Goal: Task Accomplishment & Management: Complete application form

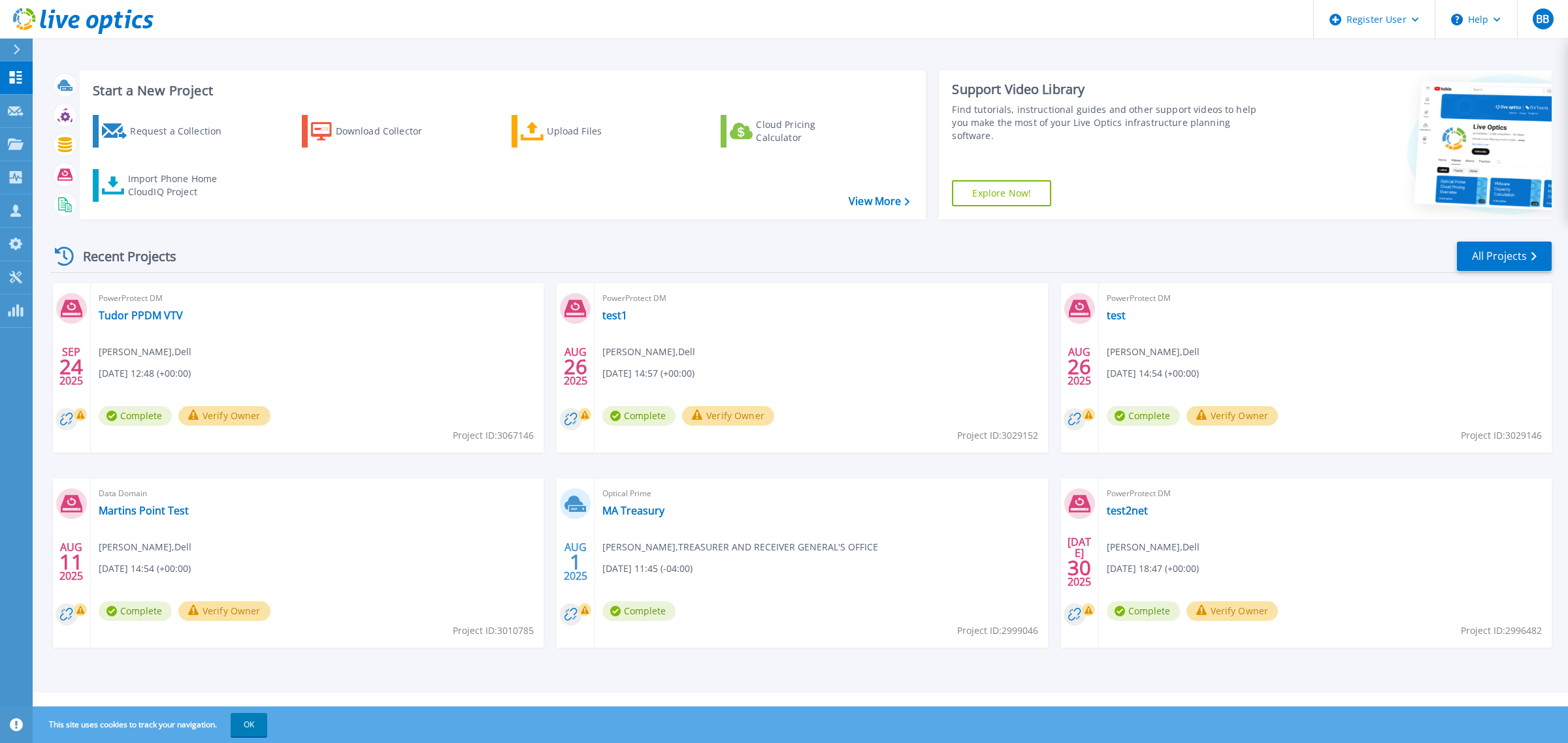
click at [23, 54] on div at bounding box center [22, 49] width 21 height 22
click at [442, 255] on div "Recent Projects All Projects" at bounding box center [801, 257] width 1501 height 33
click at [192, 135] on div "Request a Collection" at bounding box center [182, 131] width 104 height 26
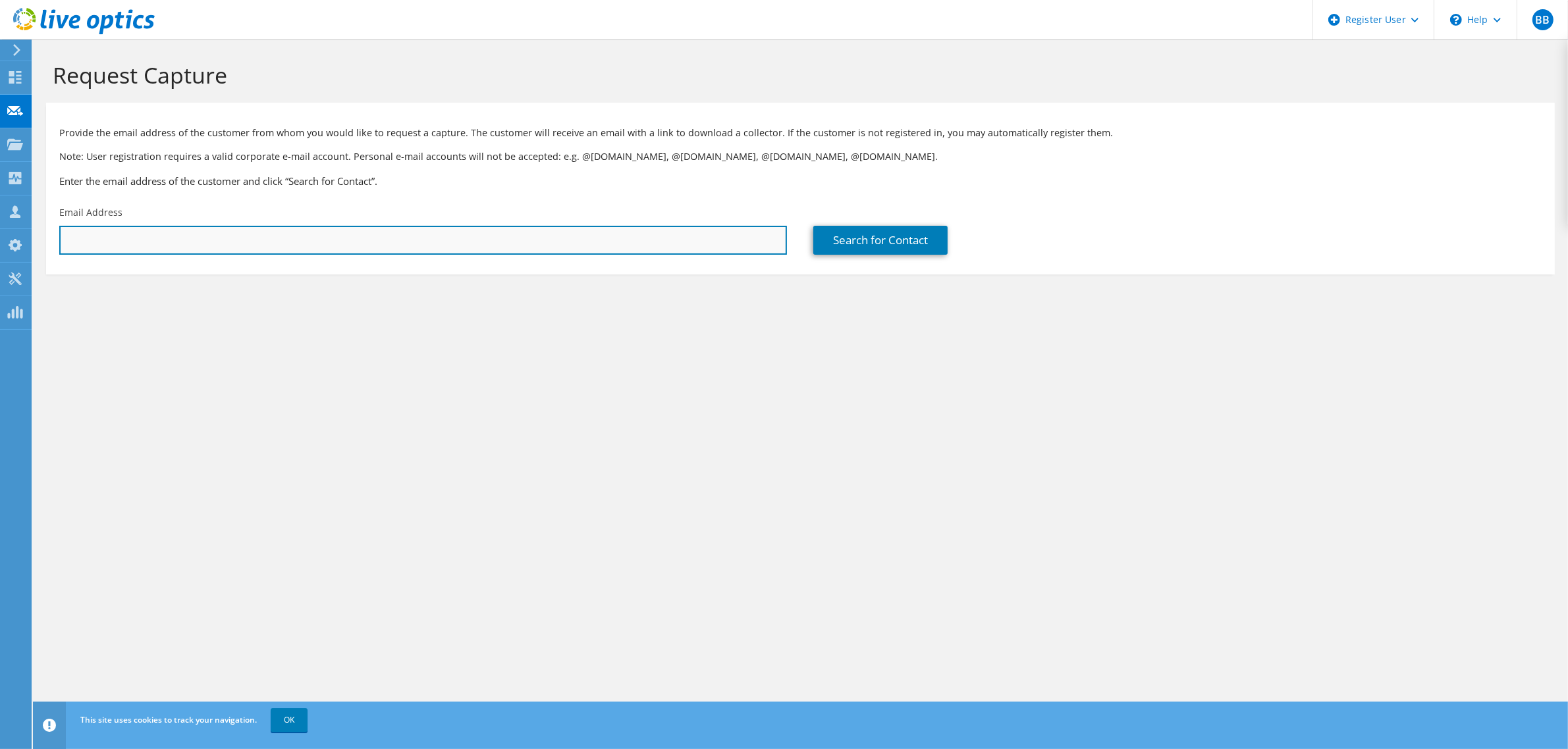
click at [479, 249] on input "text" at bounding box center [423, 240] width 728 height 29
paste input "mathew.beaulac@ag.ny.gov"
type input "mathew.beaulac@ag.ny.gov"
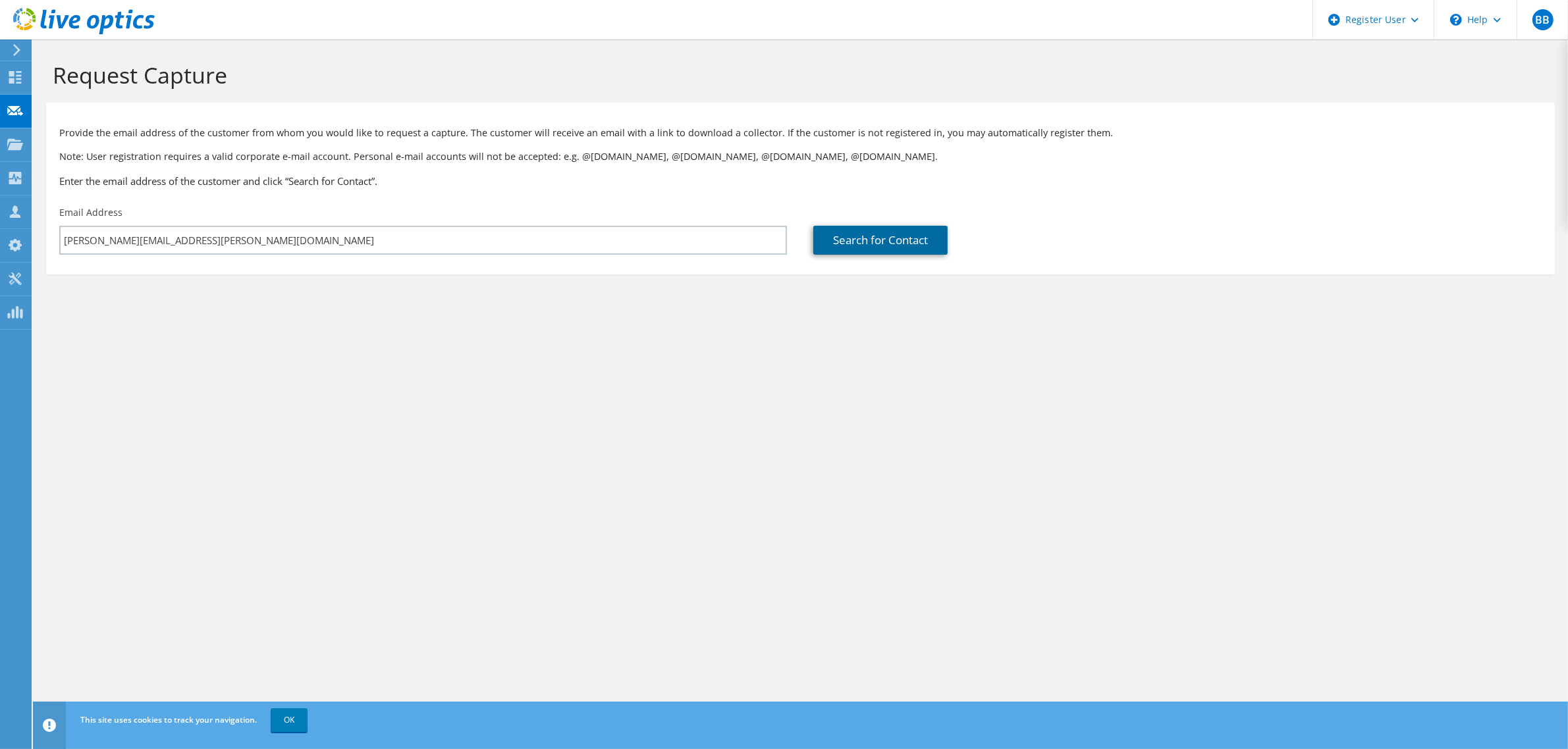
click at [852, 245] on link "Search for Contact" at bounding box center [880, 240] width 134 height 29
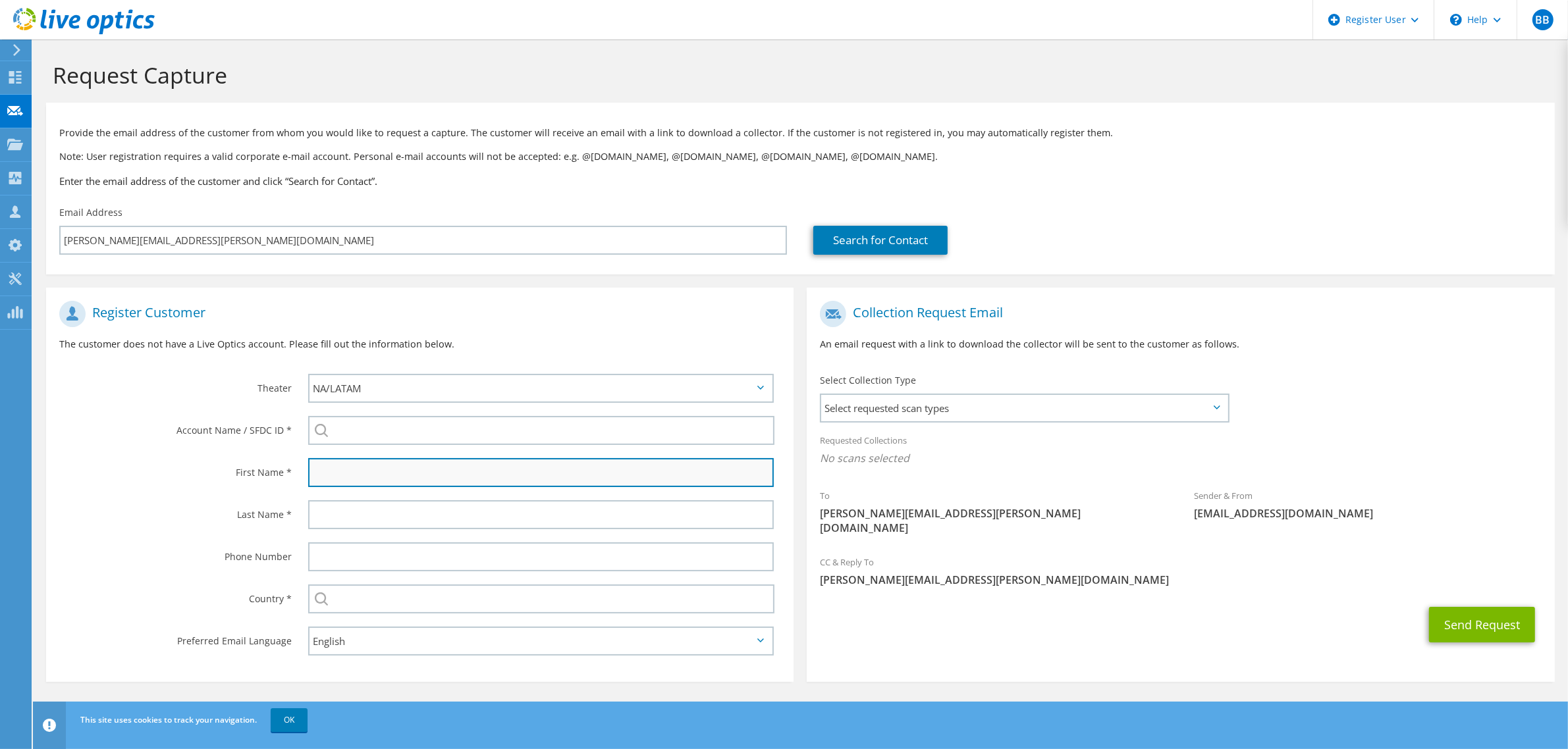
click at [413, 476] on input "text" at bounding box center [540, 472] width 466 height 29
click at [590, 465] on input "text" at bounding box center [540, 472] width 466 height 29
type input "Mathew"
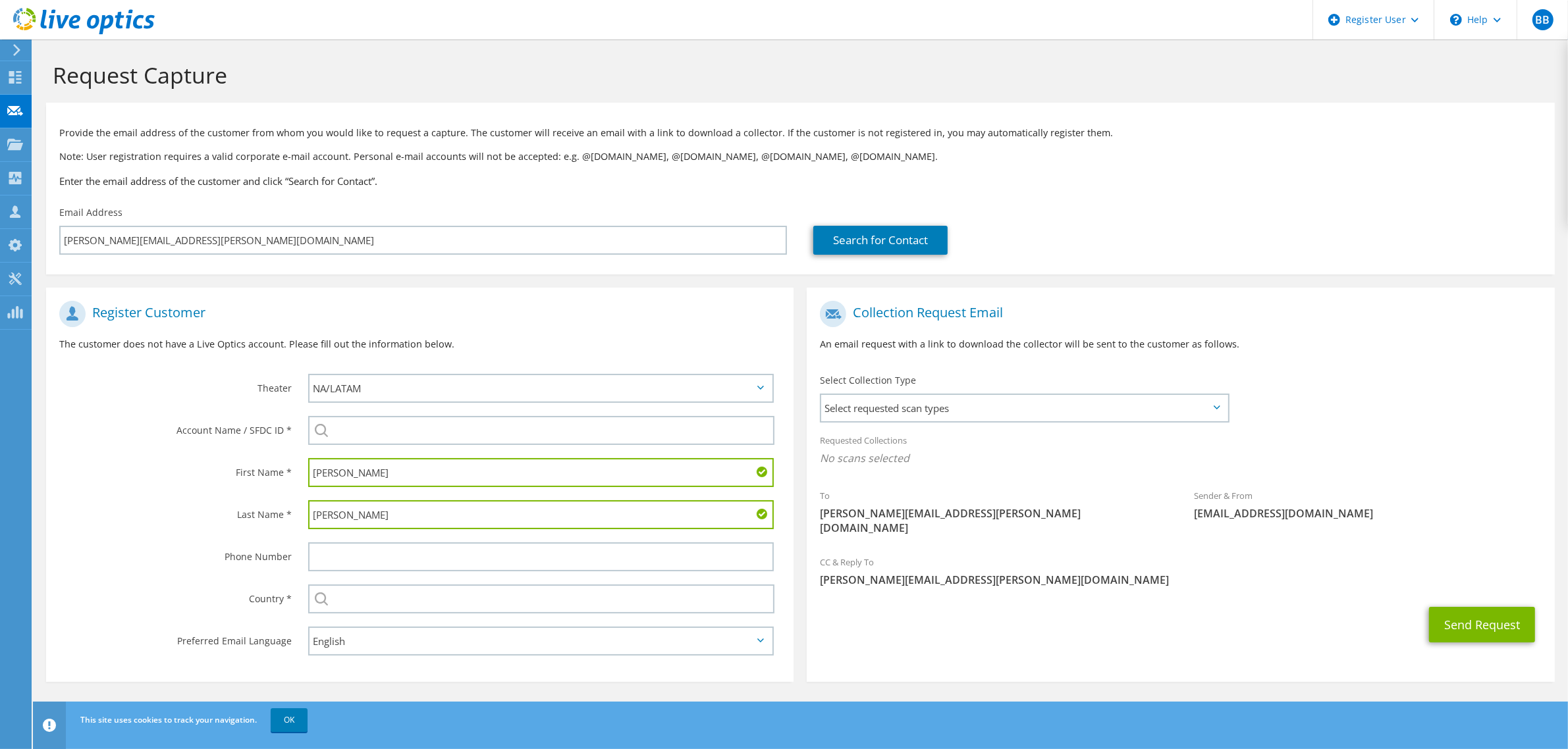
type input "Beaulac"
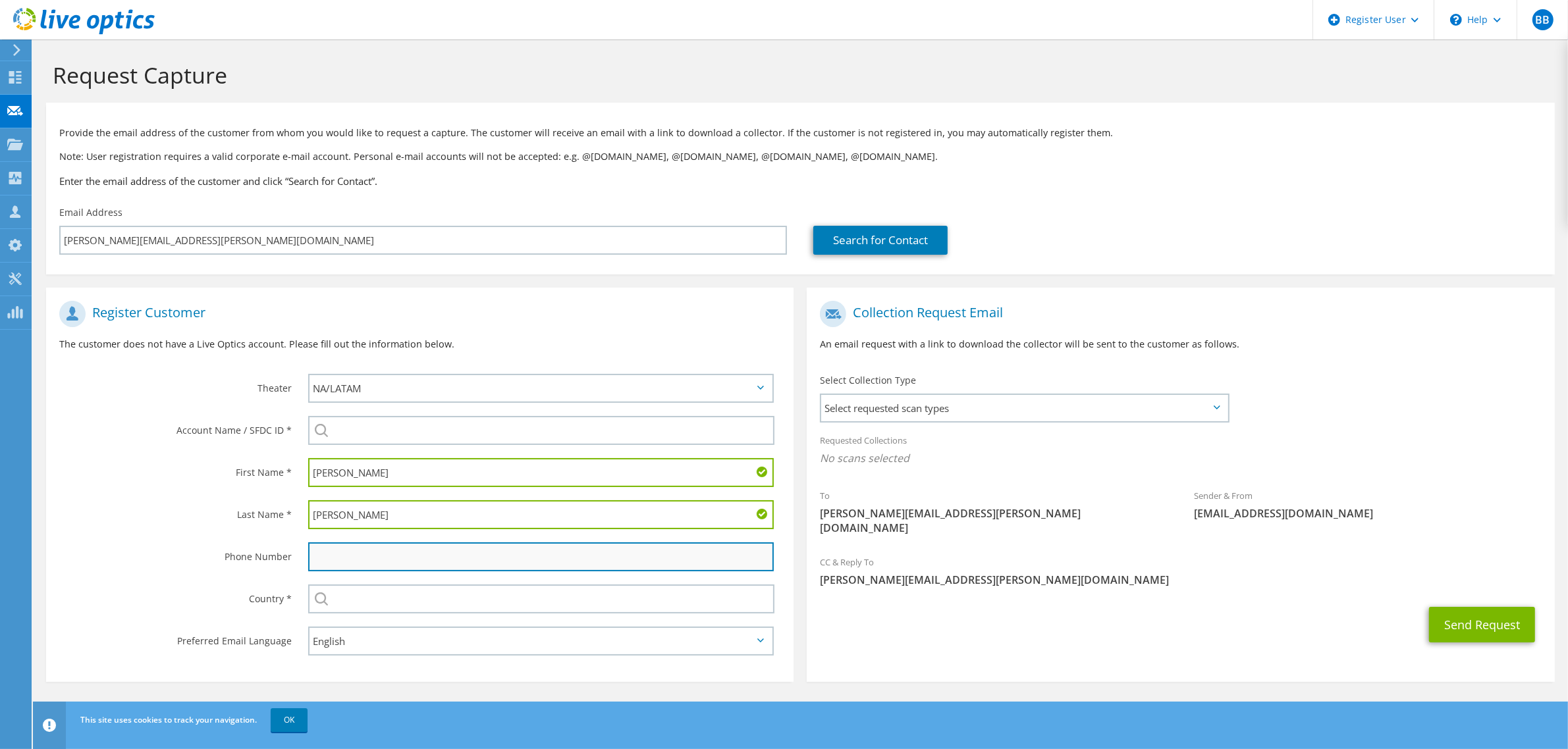
click at [445, 554] on input "text" at bounding box center [540, 556] width 466 height 29
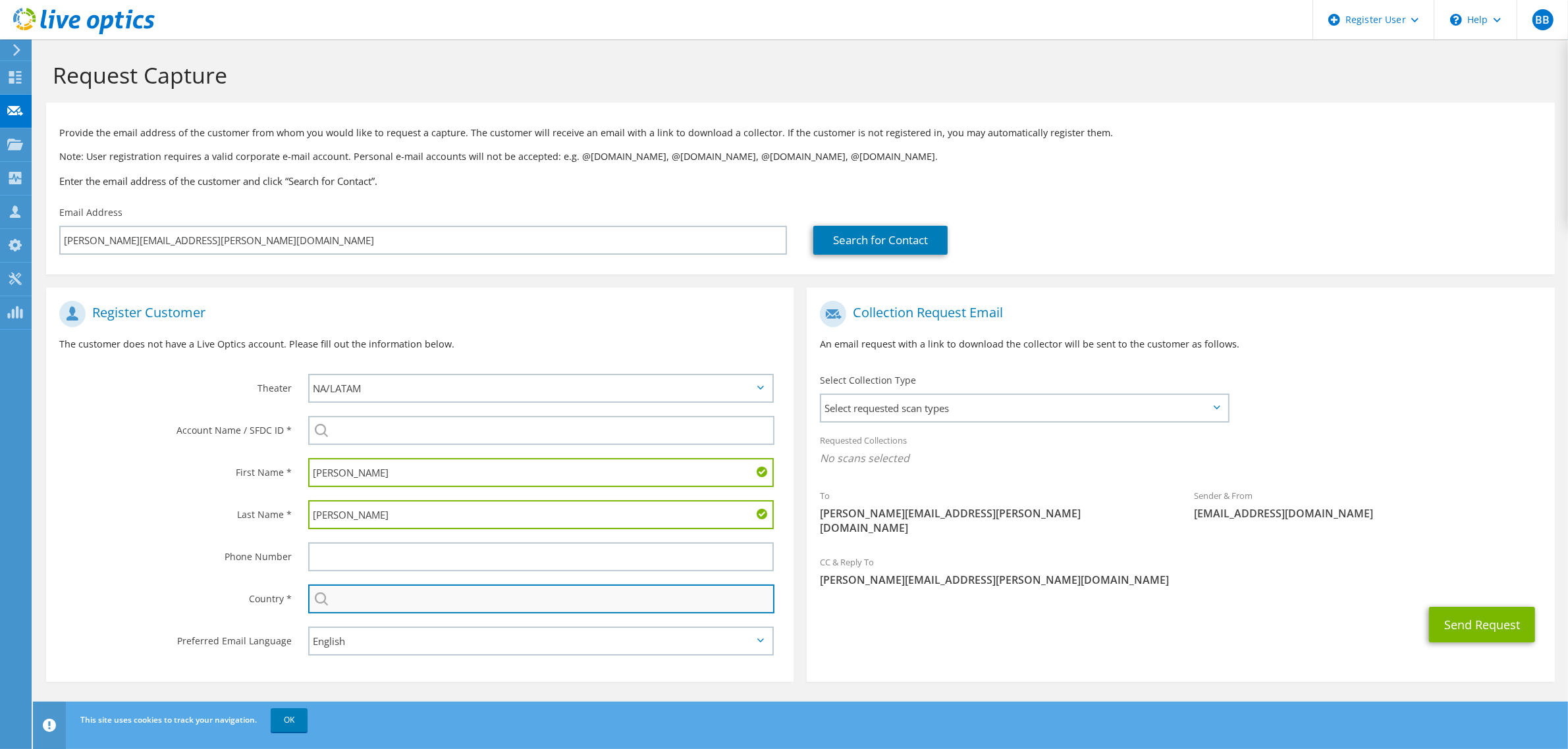
click at [449, 604] on input "text" at bounding box center [541, 599] width 466 height 29
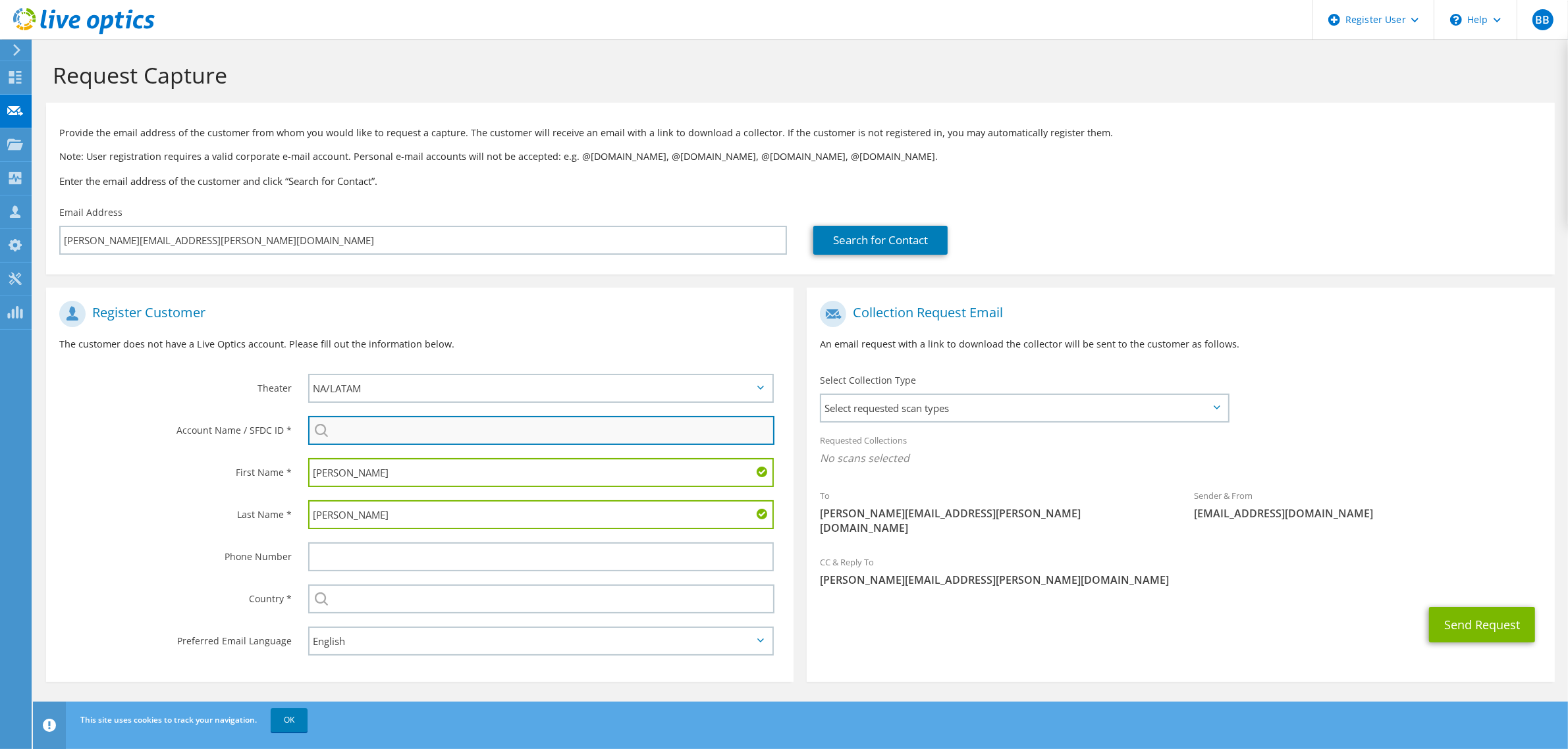
click at [367, 429] on input "search" at bounding box center [541, 430] width 466 height 29
type input "M"
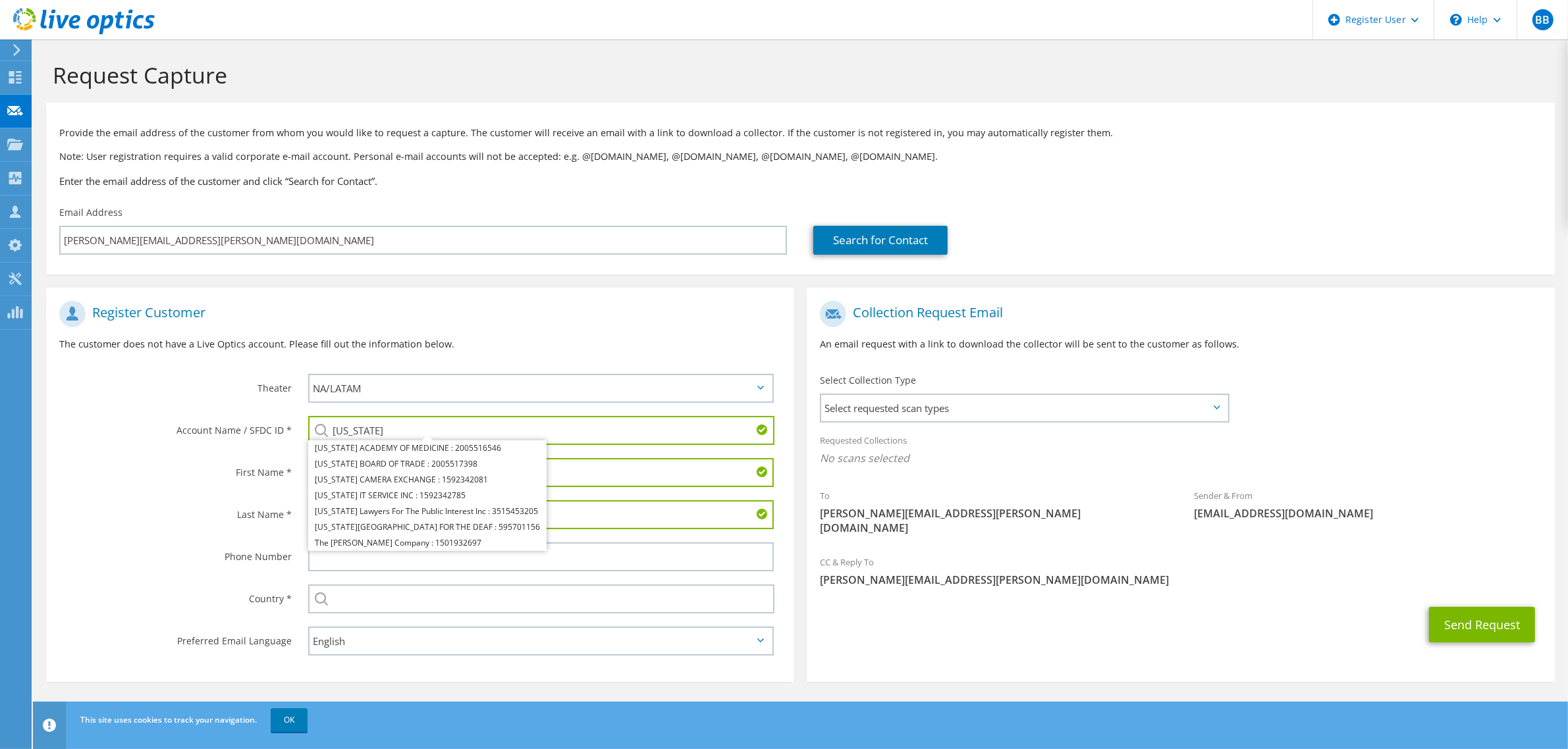
type input "New York"
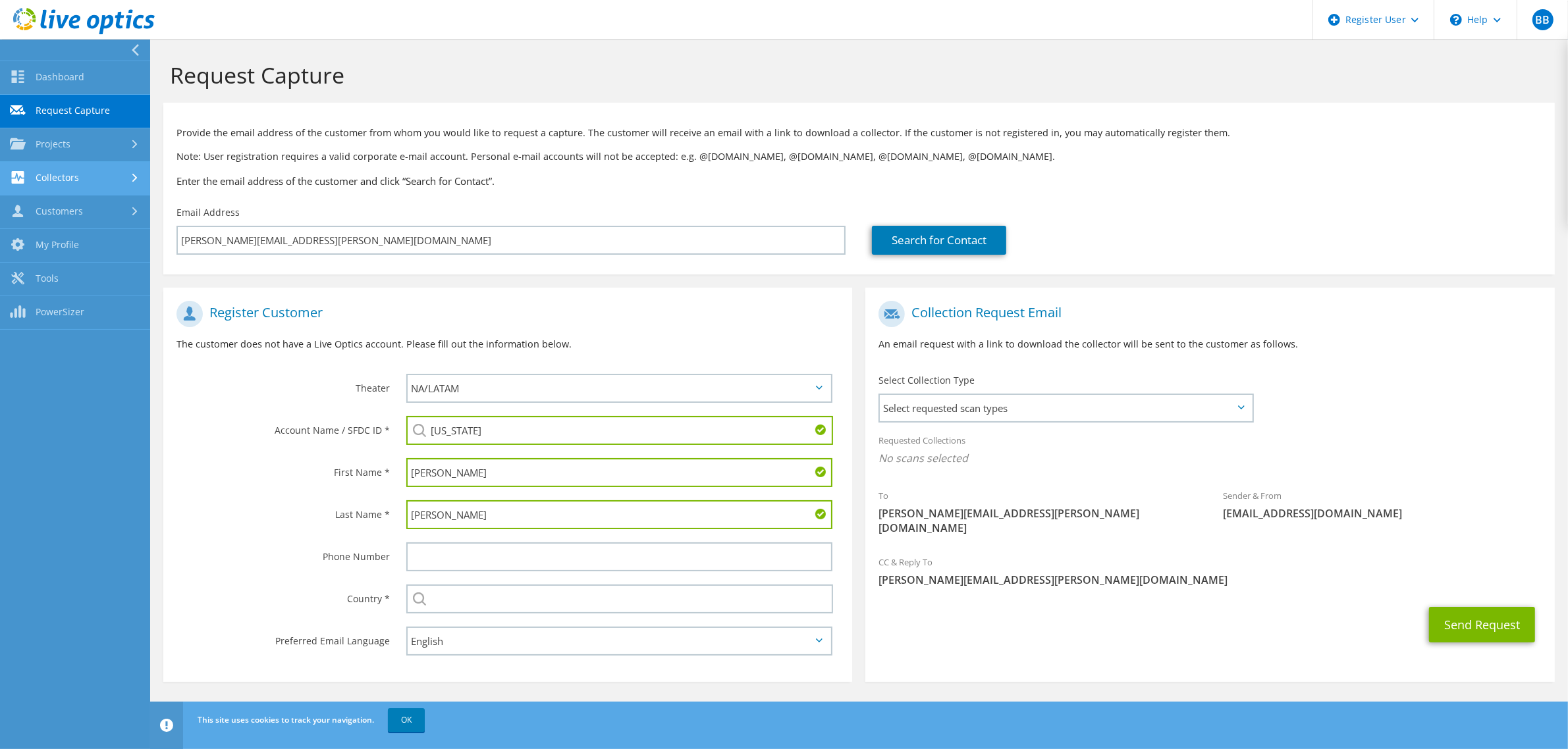
click at [77, 166] on link "Collectors" at bounding box center [75, 178] width 150 height 34
click at [89, 276] on link "Data Domain Local Summary" at bounding box center [75, 284] width 150 height 42
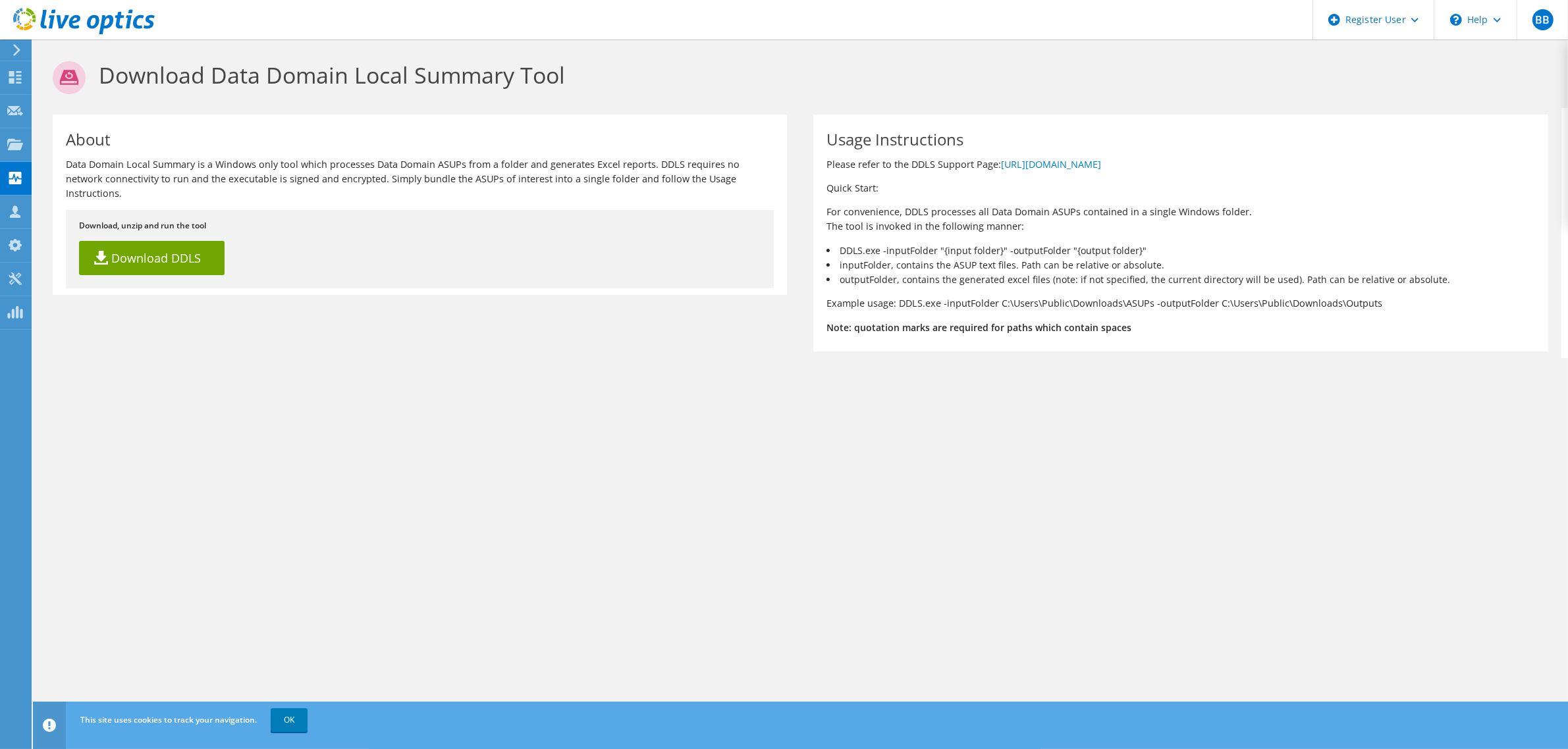
click at [9, 53] on div at bounding box center [15, 50] width 15 height 12
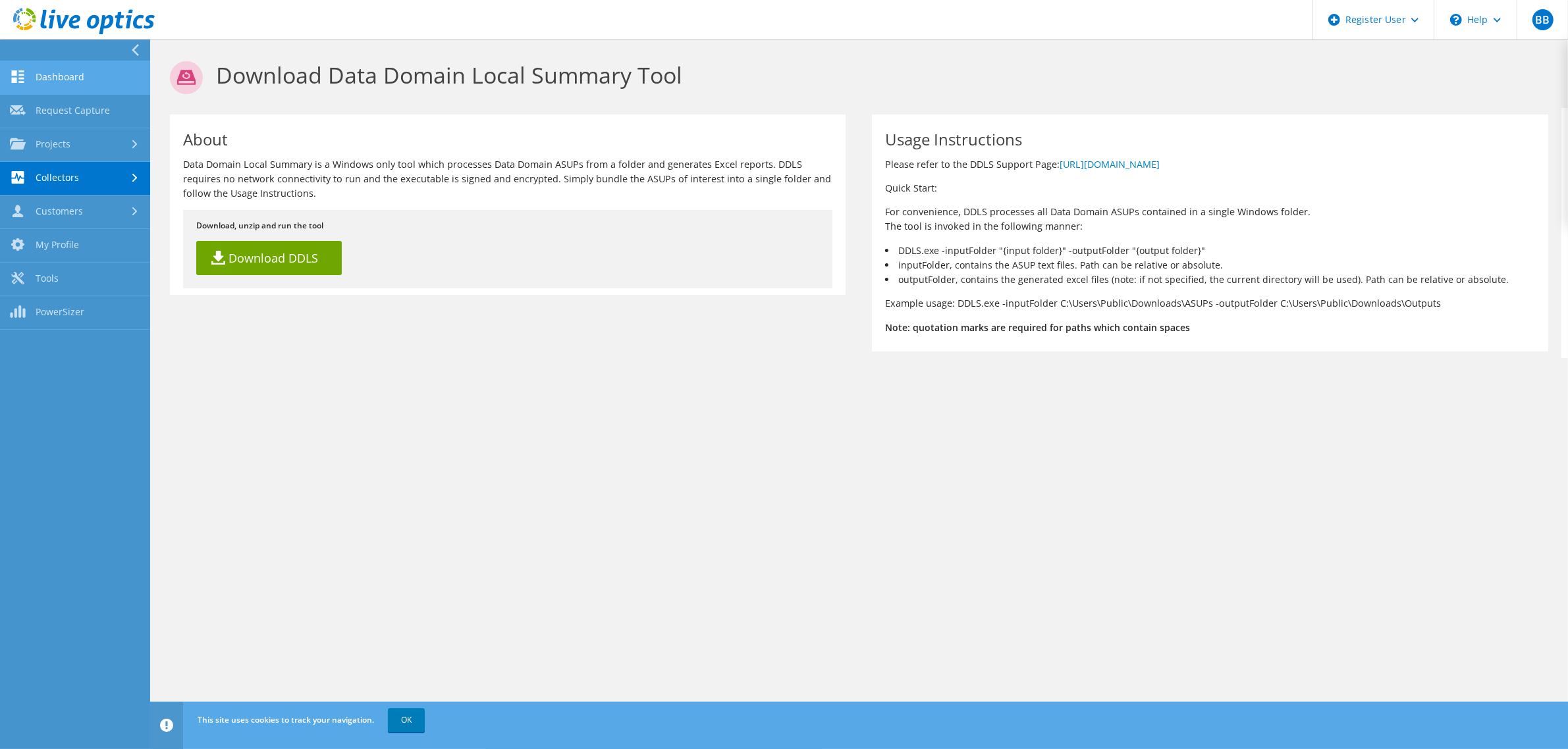
click at [89, 84] on link "Dashboard" at bounding box center [75, 78] width 150 height 34
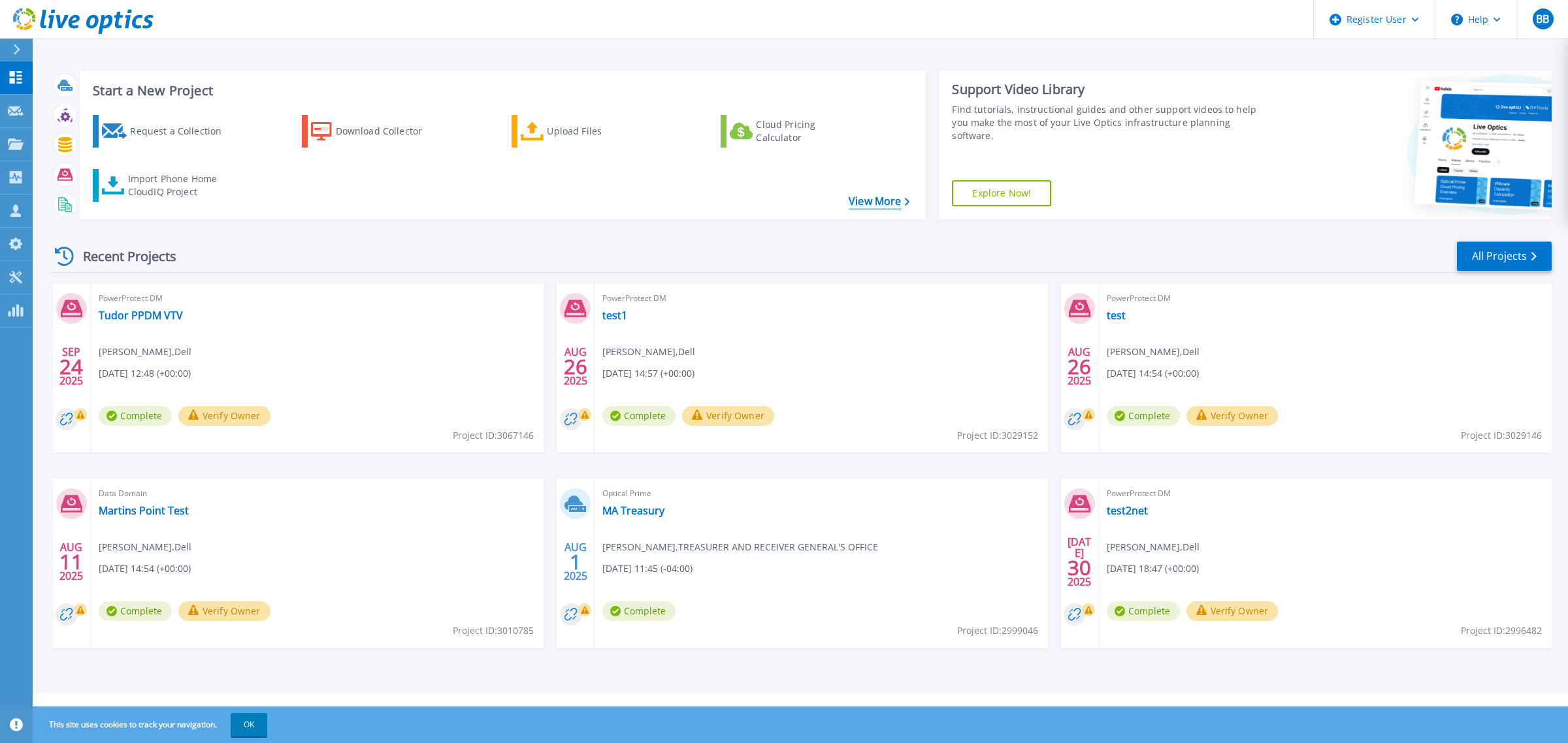
click at [869, 203] on link "View More" at bounding box center [879, 201] width 61 height 13
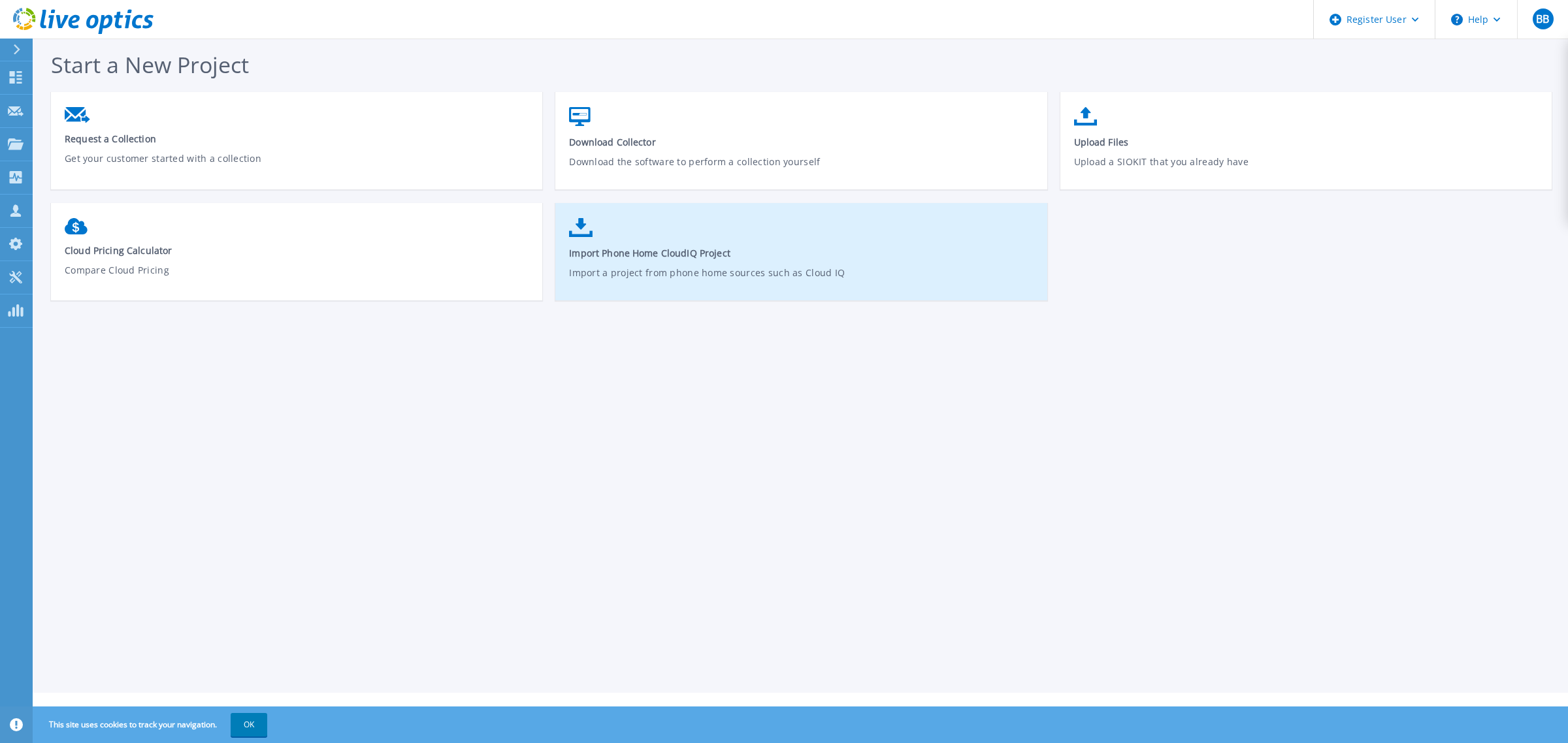
click at [743, 248] on span "Import Phone Home CloudIQ Project" at bounding box center [801, 253] width 465 height 13
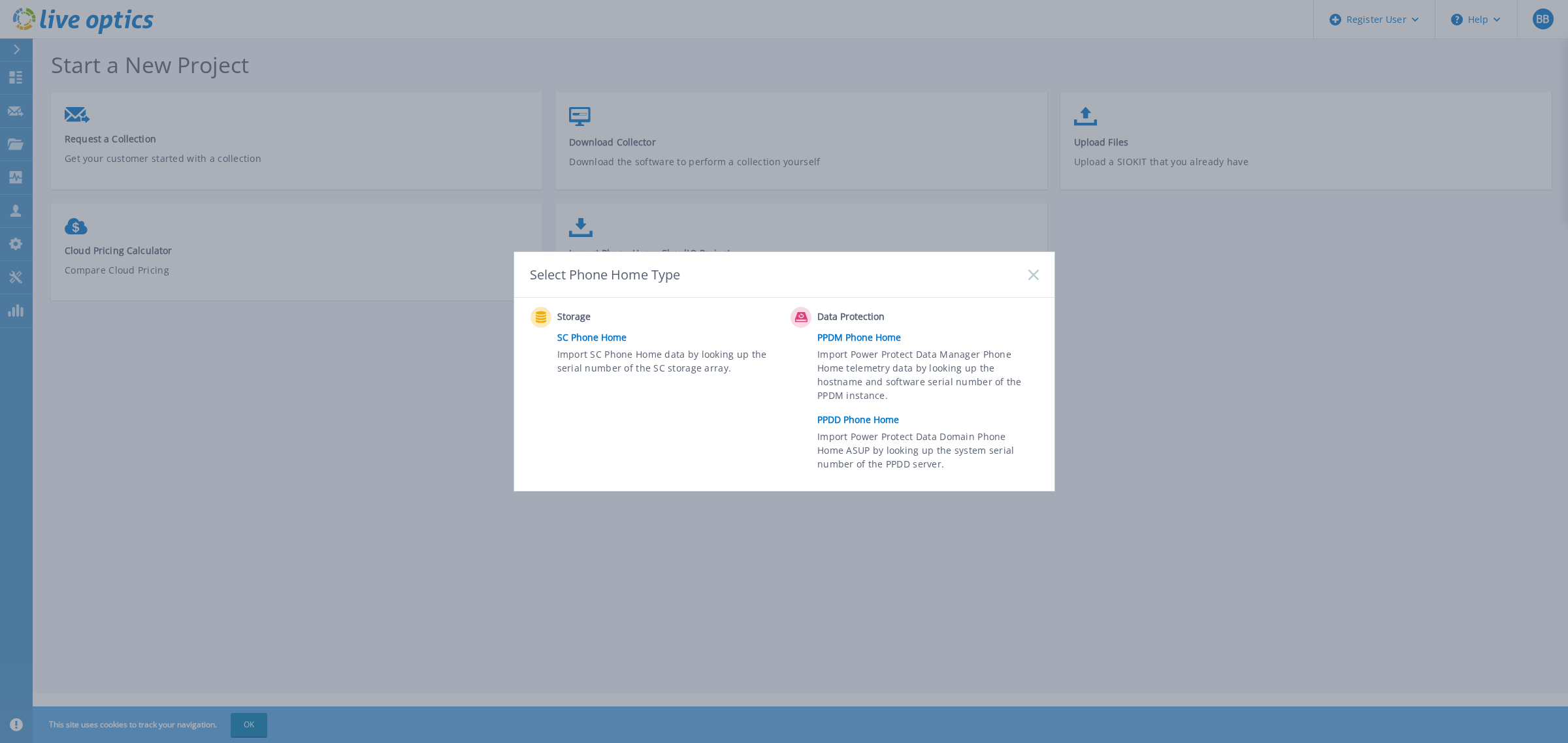
click at [864, 419] on link "PPDD Phone Home" at bounding box center [931, 420] width 227 height 19
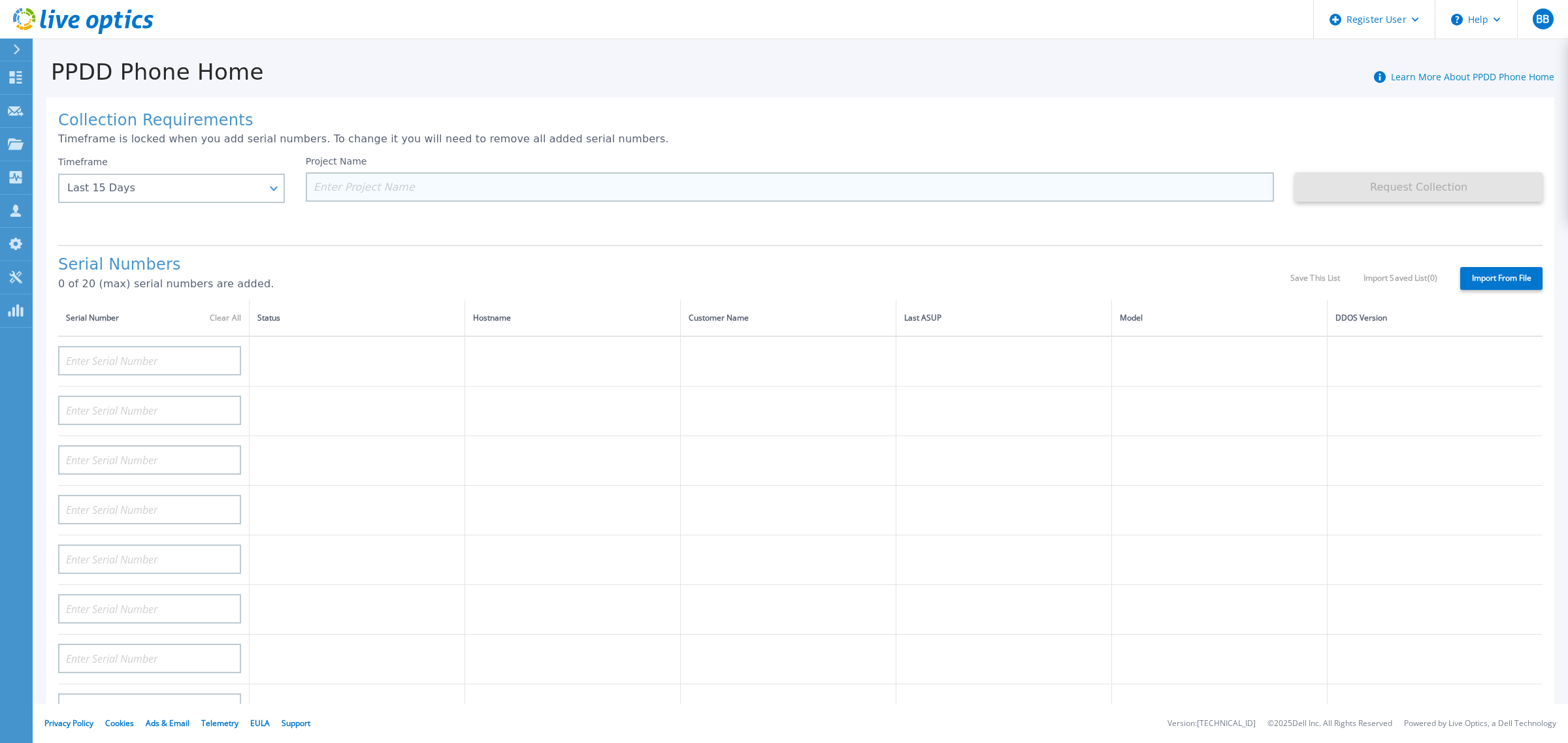
click at [384, 187] on input at bounding box center [789, 187] width 968 height 29
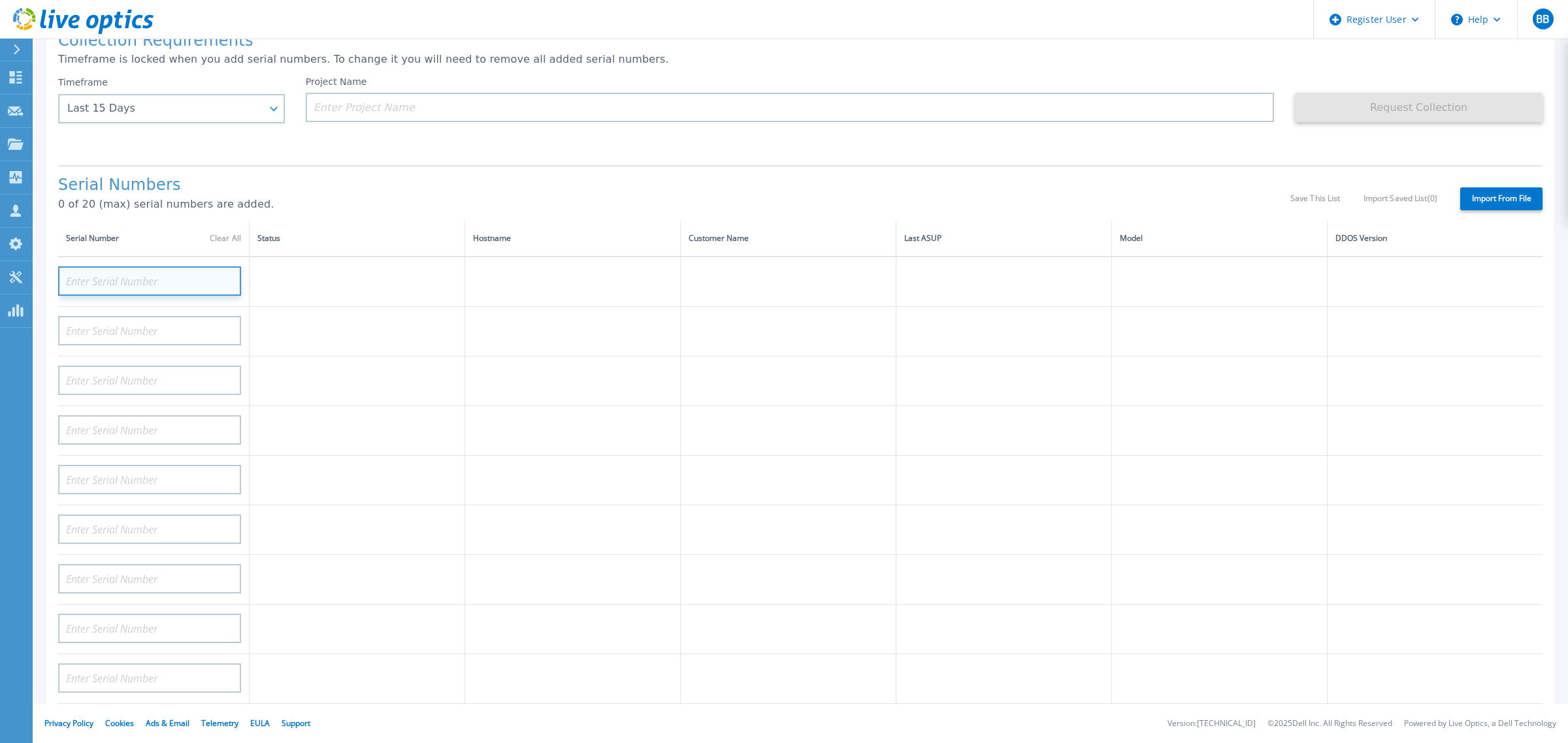
click at [161, 267] on input at bounding box center [150, 281] width 183 height 29
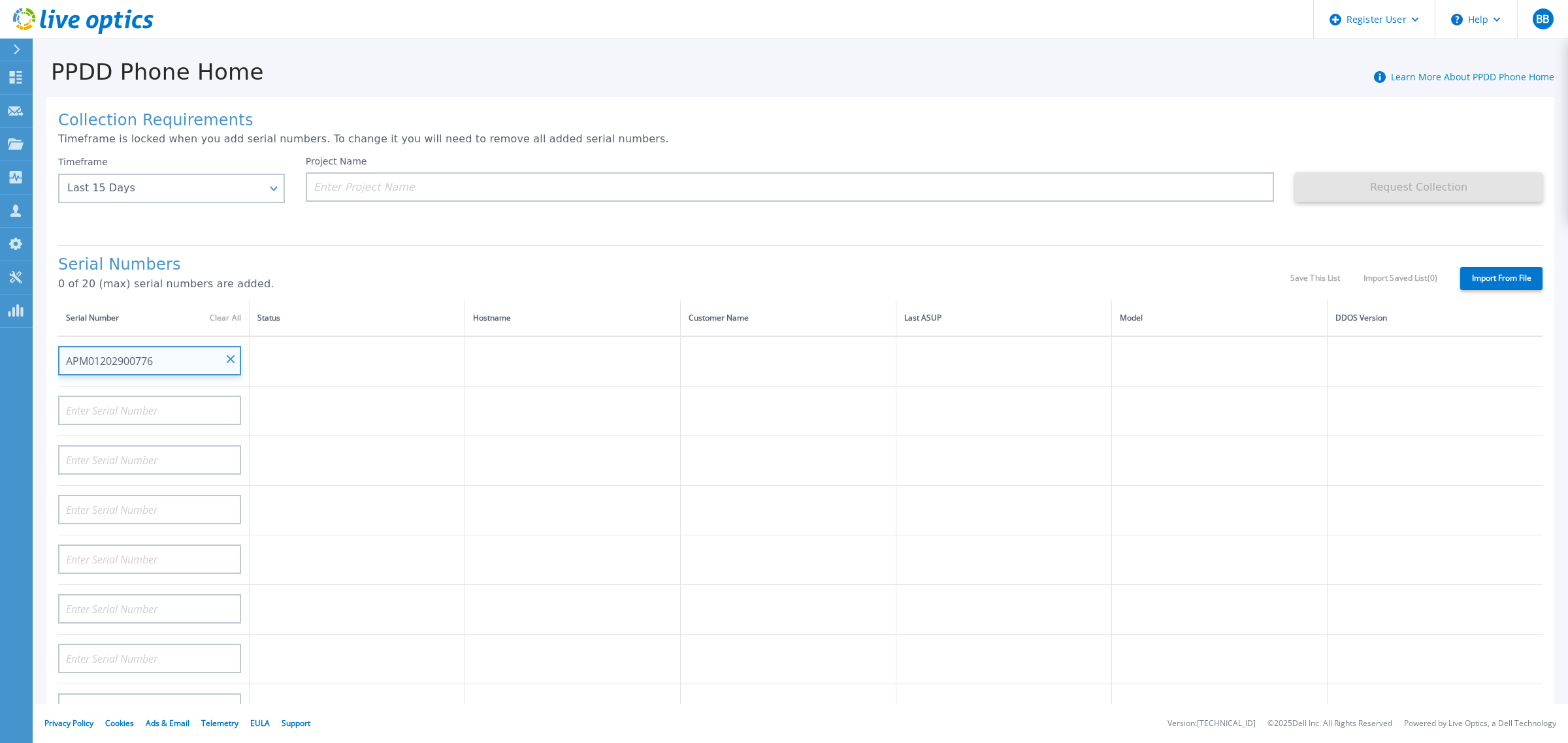
type input "APM01202900776"
click at [294, 343] on td at bounding box center [357, 361] width 216 height 50
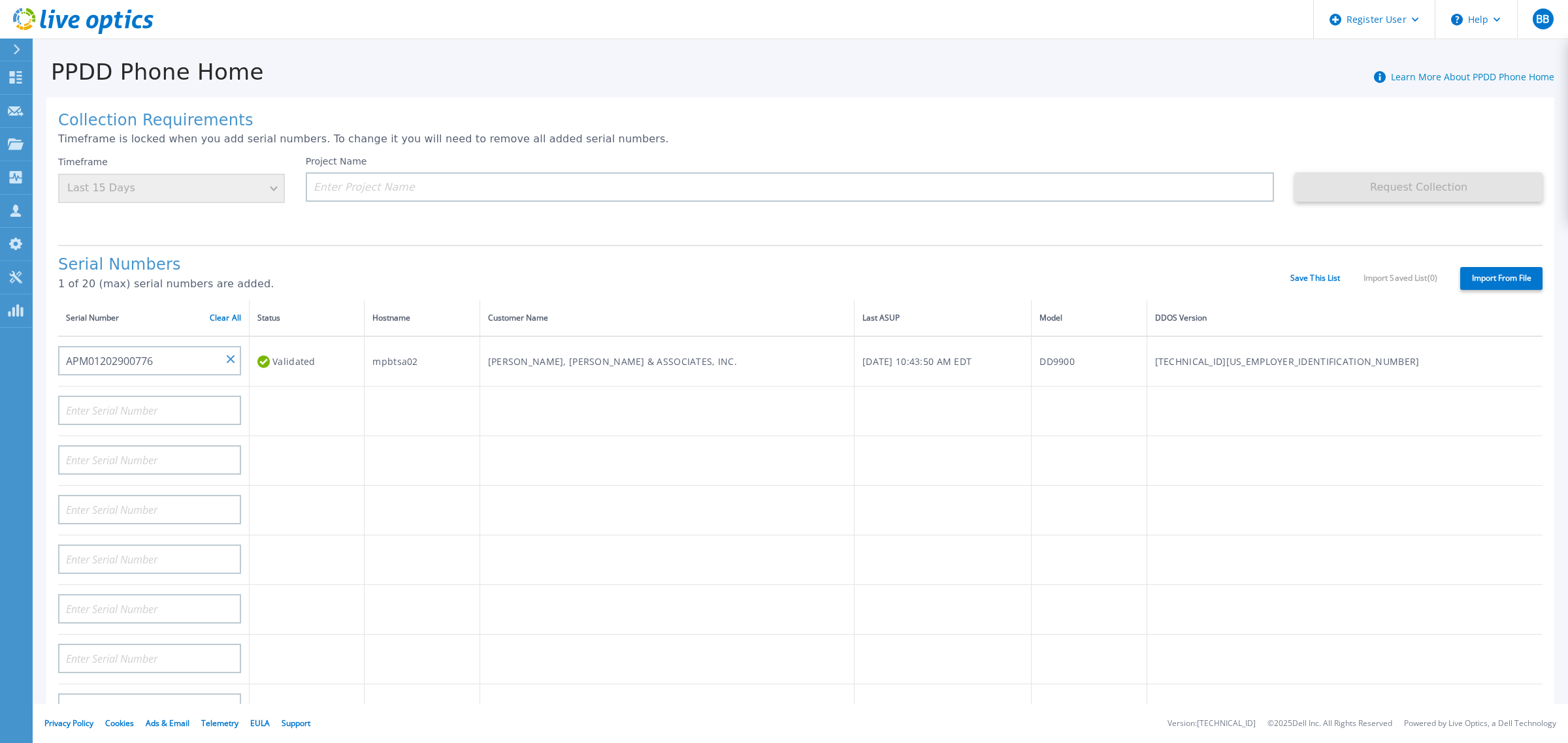
click at [1484, 269] on label "Import From File" at bounding box center [1500, 279] width 82 height 23
click at [0, 0] on input "Import From File" at bounding box center [0, 0] width 0 height 0
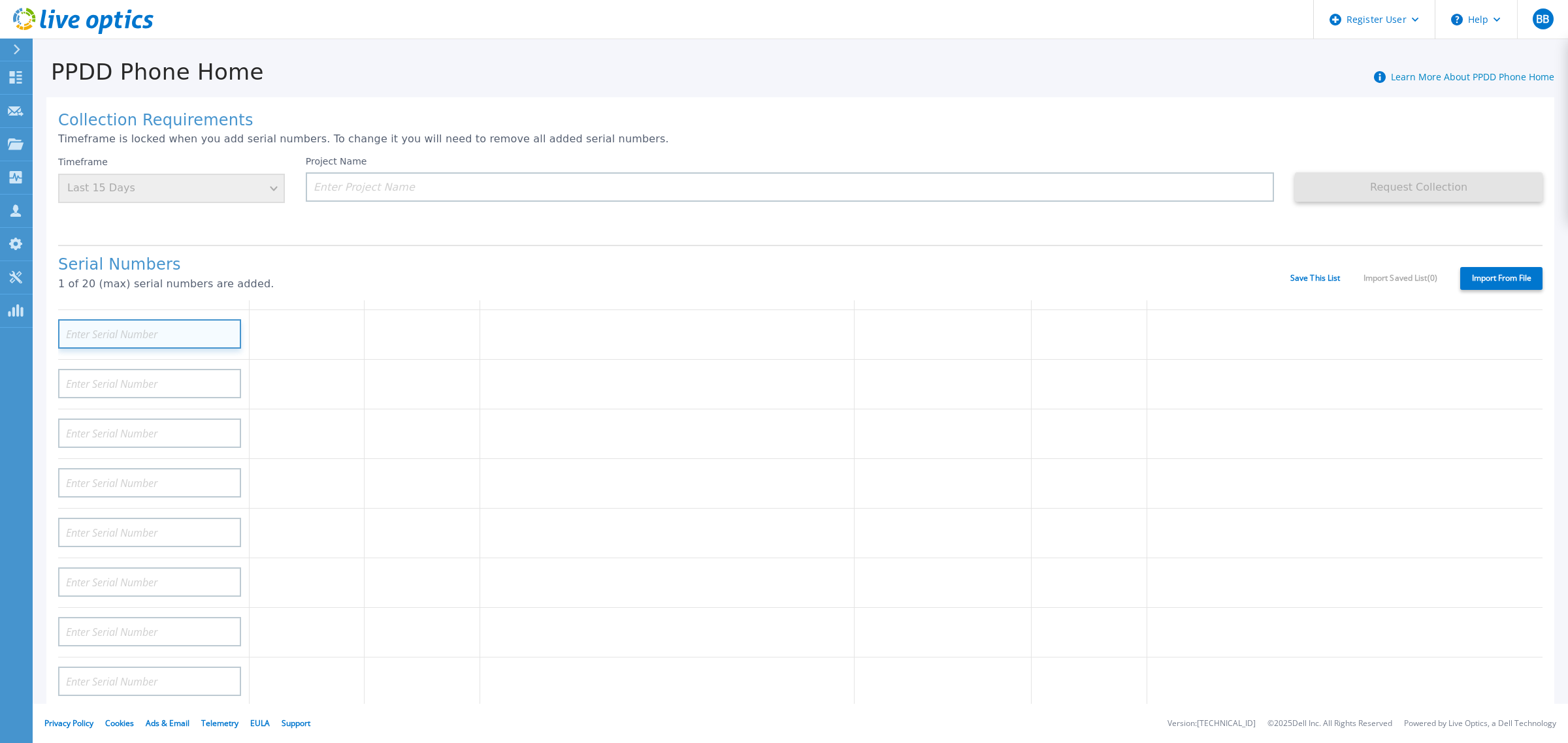
click at [181, 325] on input at bounding box center [150, 334] width 183 height 29
click at [172, 196] on div "Timeframe Last 15 Days" at bounding box center [171, 180] width 227 height 47
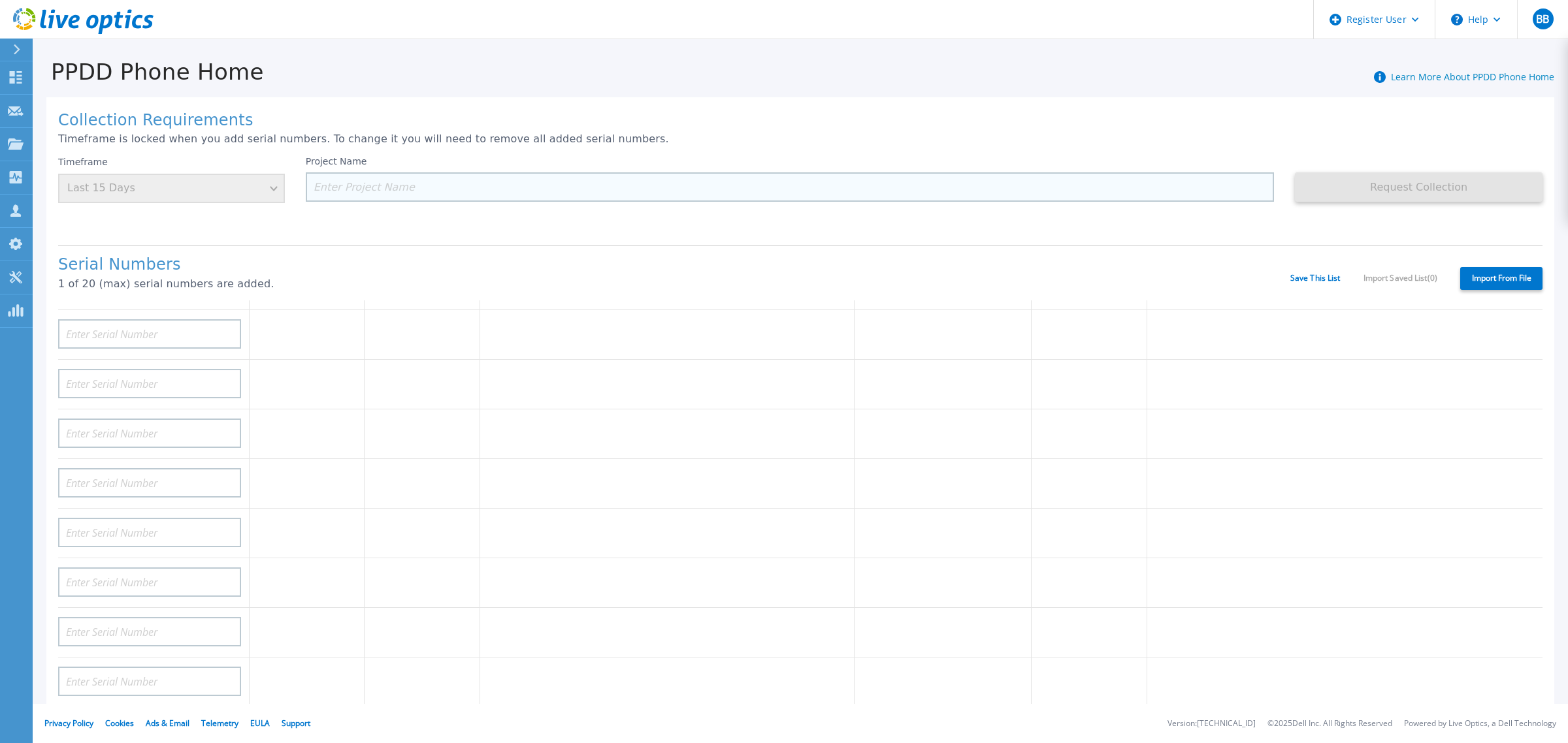
click at [358, 172] on input at bounding box center [789, 187] width 968 height 29
click at [690, 158] on div "Project Name" at bounding box center [789, 179] width 968 height 45
click at [694, 183] on input at bounding box center [789, 187] width 968 height 29
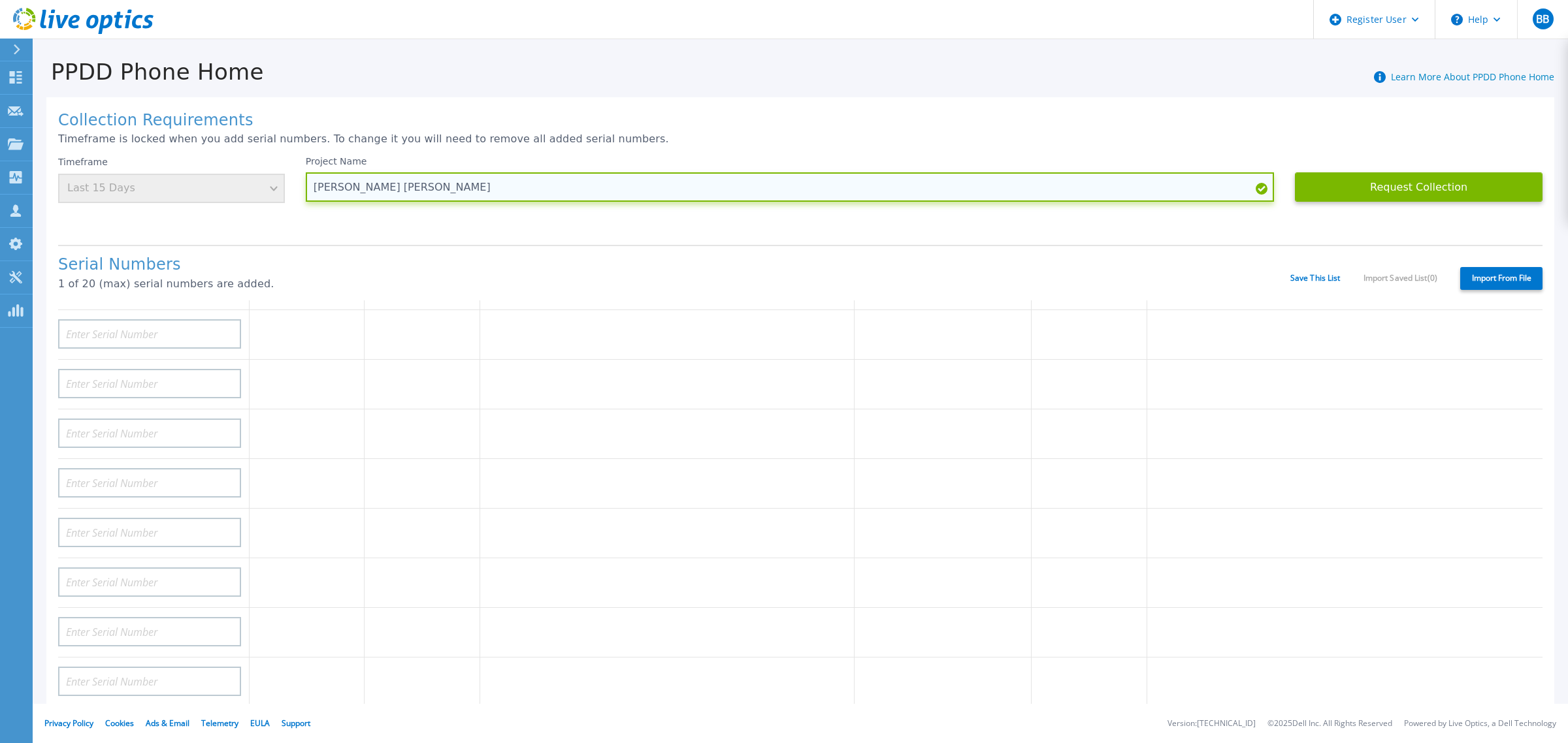
type input "[PERSON_NAME] [PERSON_NAME]"
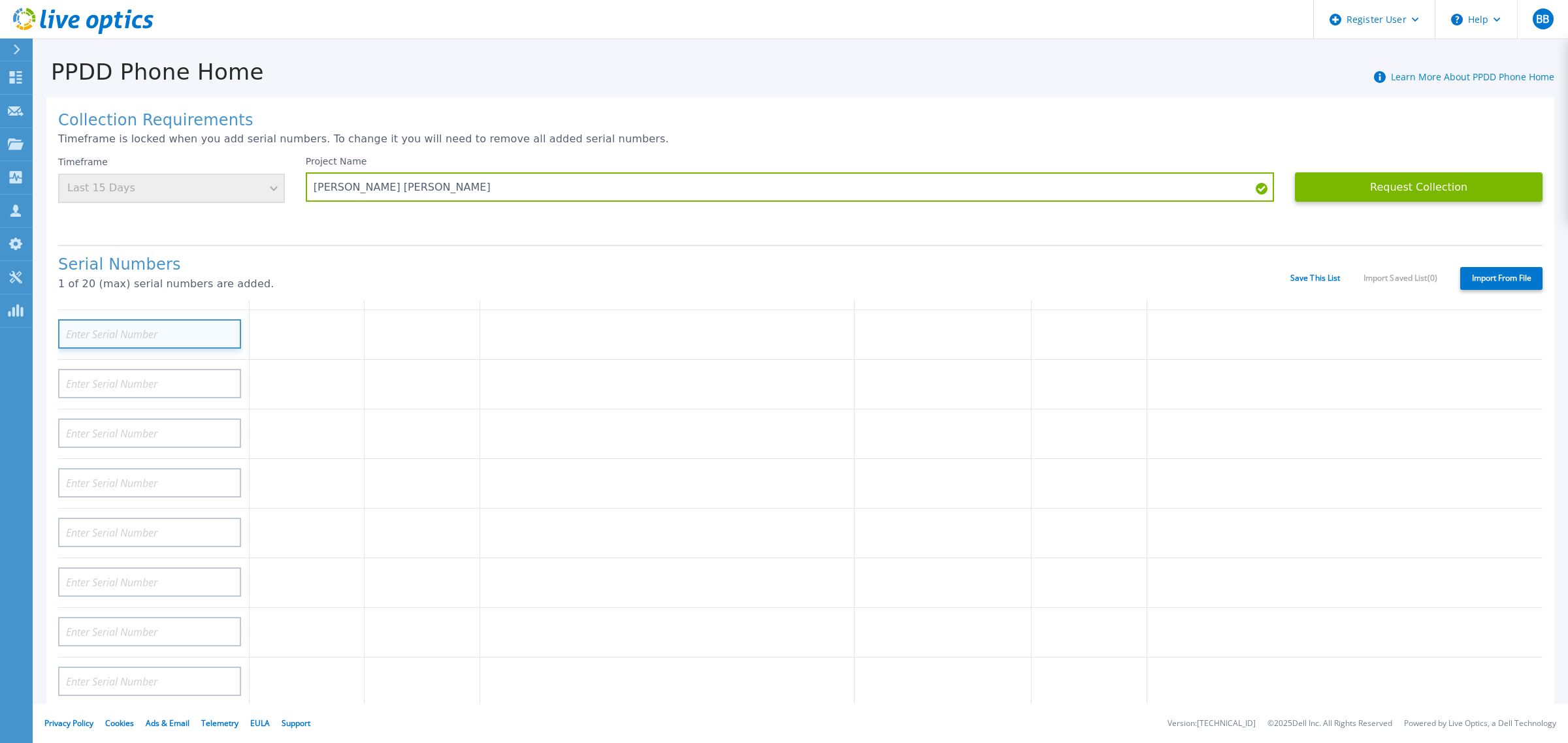
click at [168, 319] on input at bounding box center [150, 334] width 183 height 29
paste input "mathew.beaulac"
type input "mathew.beaulac"
drag, startPoint x: 174, startPoint y: 315, endPoint x: 15, endPoint y: 321, distance: 159.1
click at [15, 321] on div "Dashboard Dashboard Request Capture Request Capture Projects Projects Search Pr…" at bounding box center [784, 372] width 1568 height 743
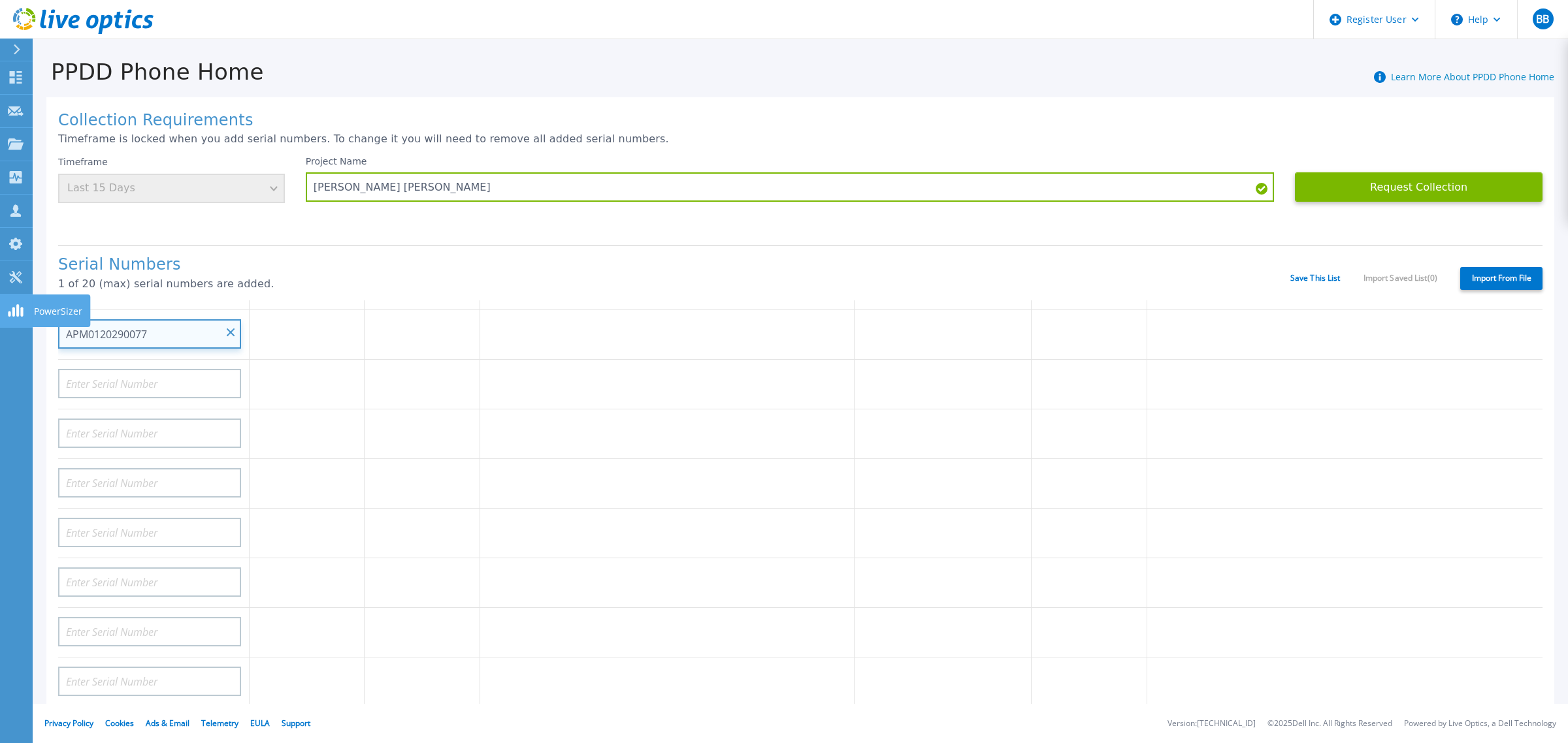
type input "APM01202900776"
click at [203, 322] on input "APM01202900776" at bounding box center [150, 331] width 183 height 29
click at [1446, 191] on button "Request Collection" at bounding box center [1418, 187] width 247 height 29
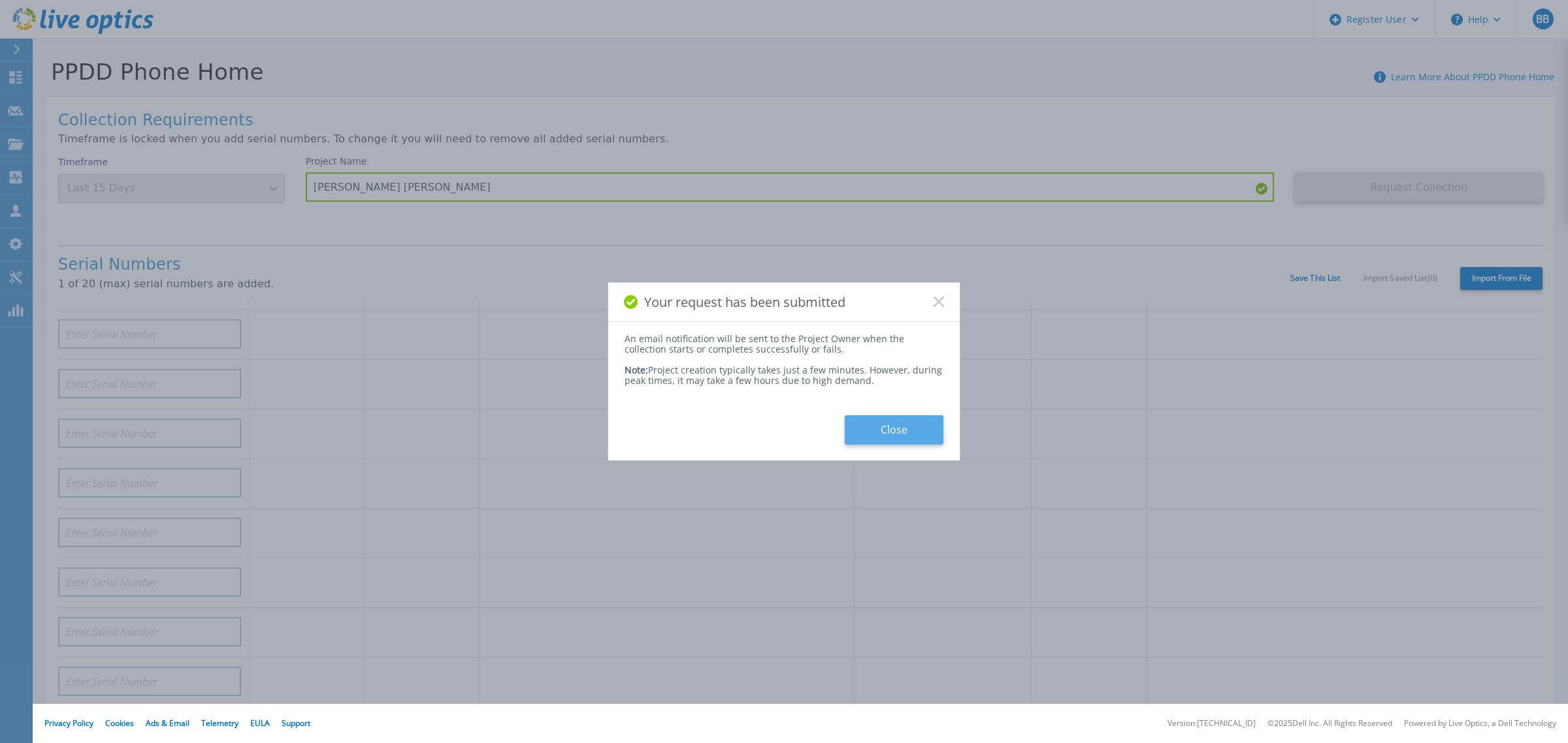
click at [910, 422] on button "Close" at bounding box center [894, 430] width 99 height 29
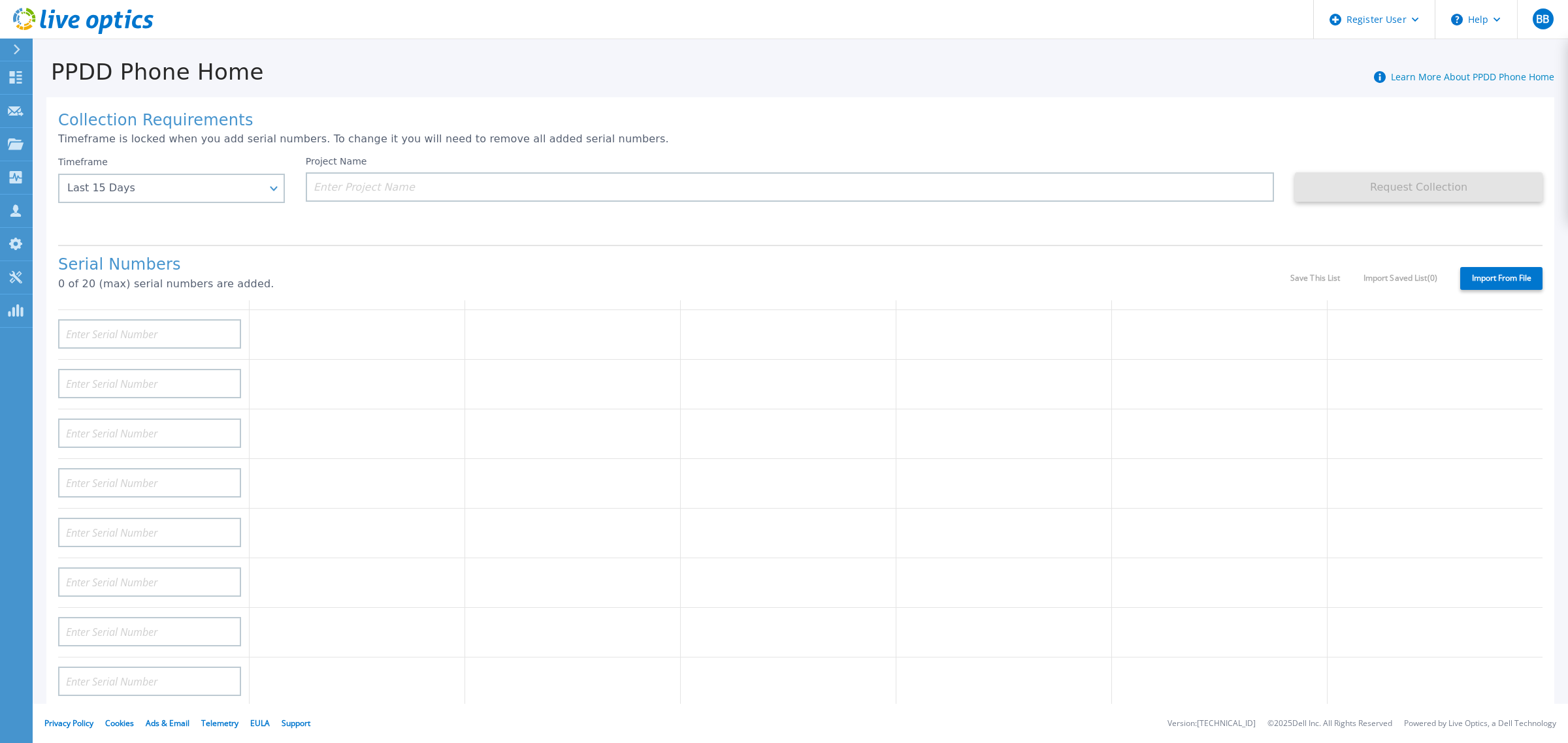
click at [57, 23] on icon at bounding box center [84, 21] width 140 height 27
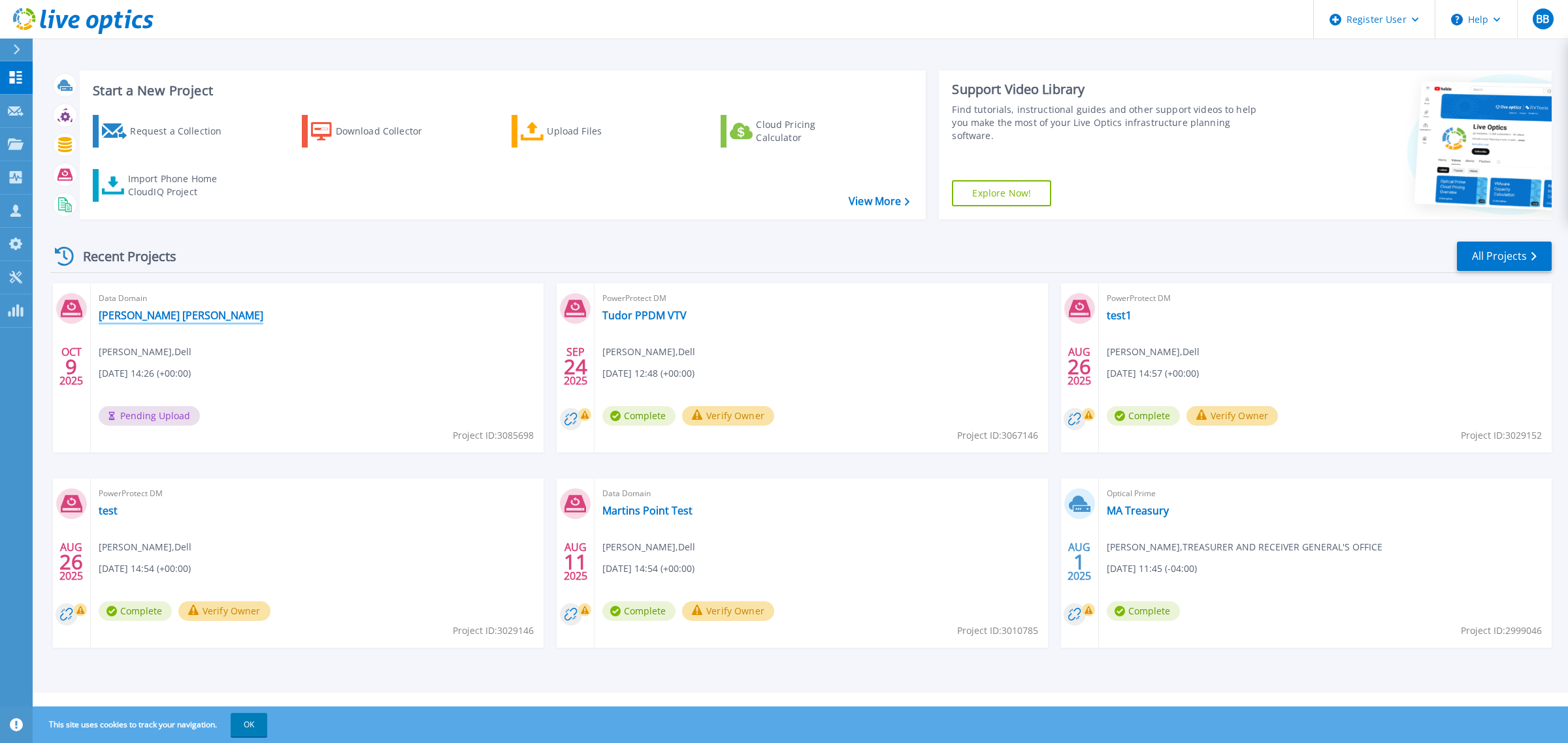
click at [163, 322] on link "[PERSON_NAME] [PERSON_NAME]" at bounding box center [181, 315] width 164 height 13
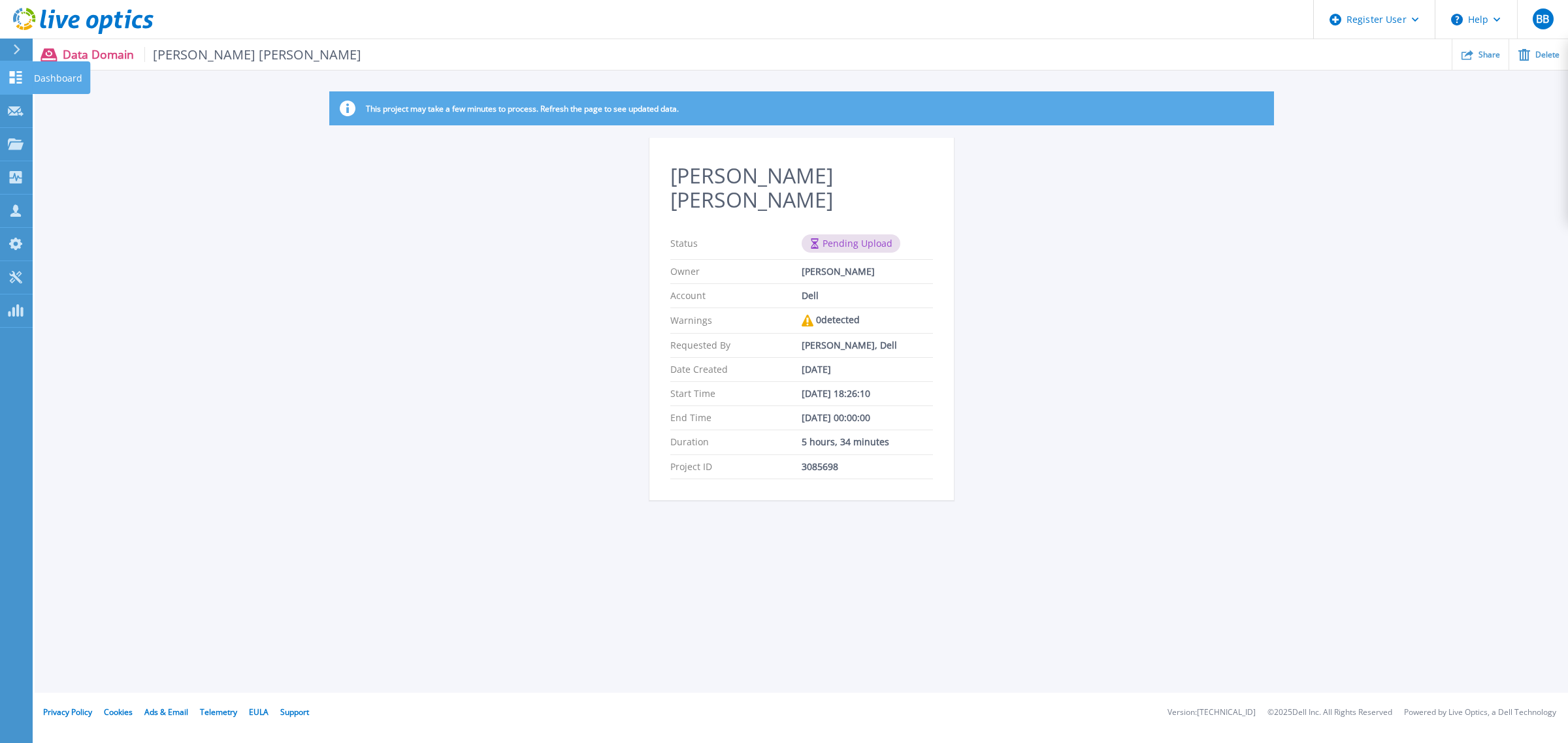
click at [17, 63] on link "Dashboard Dashboard" at bounding box center [16, 78] width 33 height 33
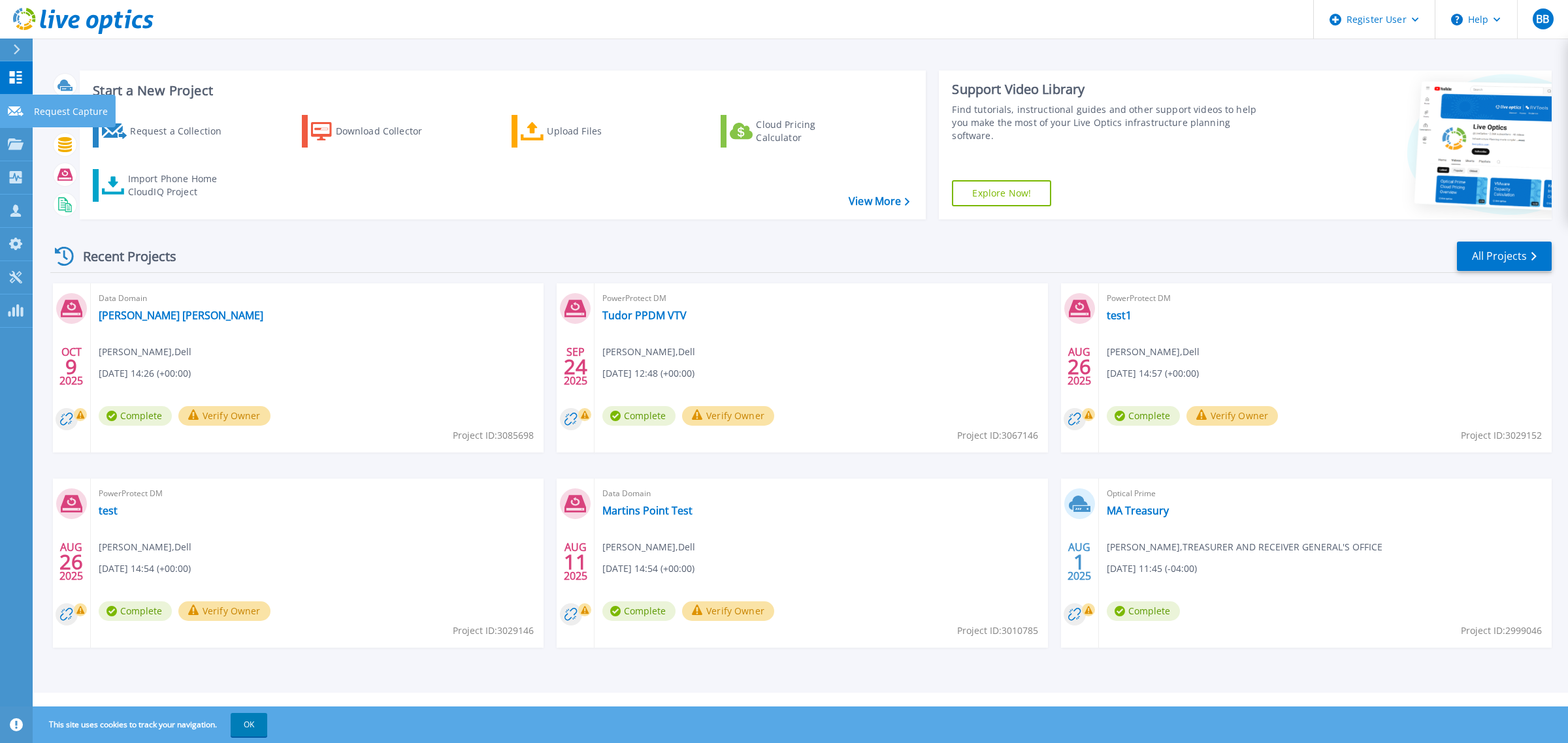
click at [45, 112] on p "Request Capture" at bounding box center [71, 112] width 74 height 34
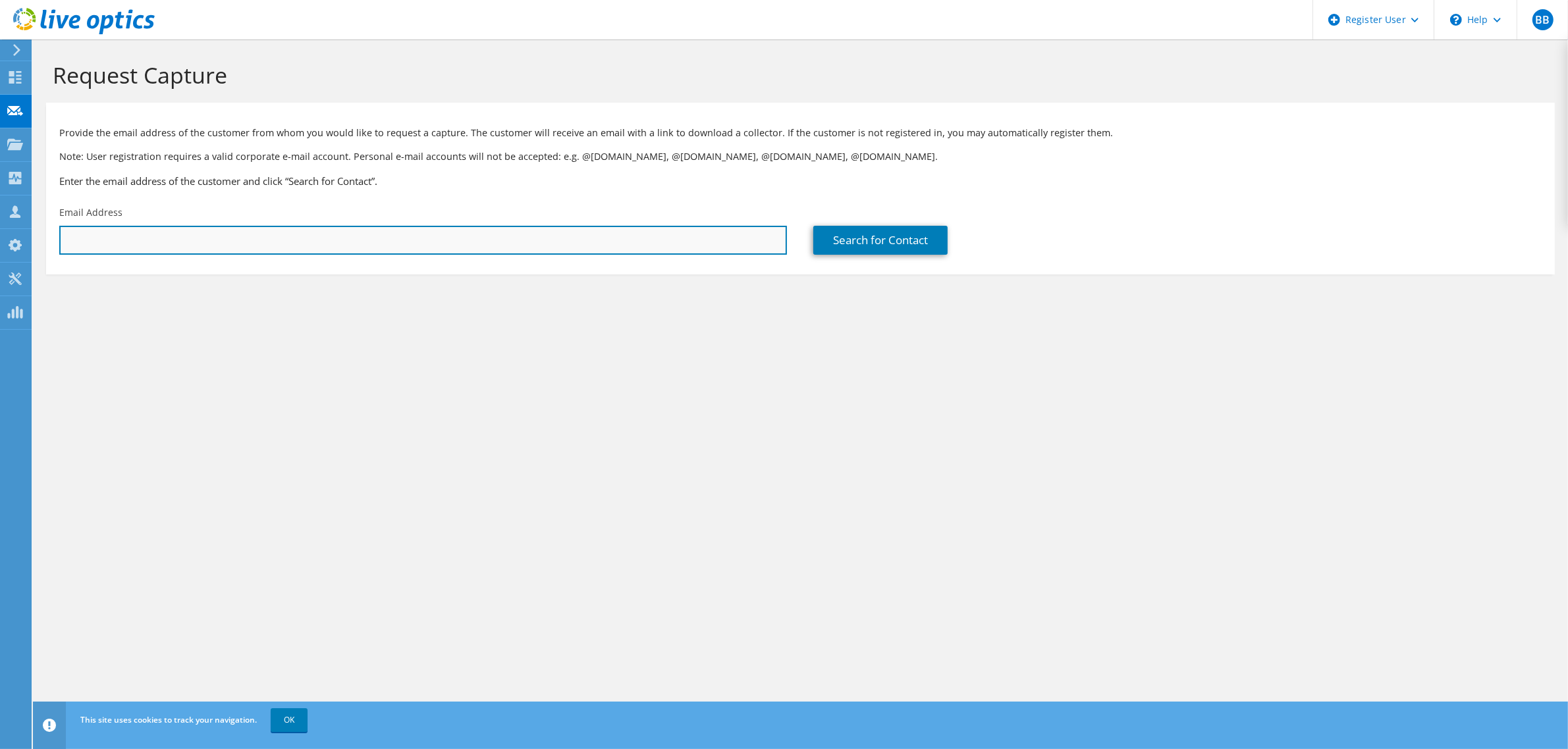
click at [162, 244] on input "text" at bounding box center [423, 240] width 728 height 29
paste input "[PERSON_NAME][EMAIL_ADDRESS][PERSON_NAME][DOMAIN_NAME]"
type input "[PERSON_NAME][EMAIL_ADDRESS][PERSON_NAME][DOMAIN_NAME]"
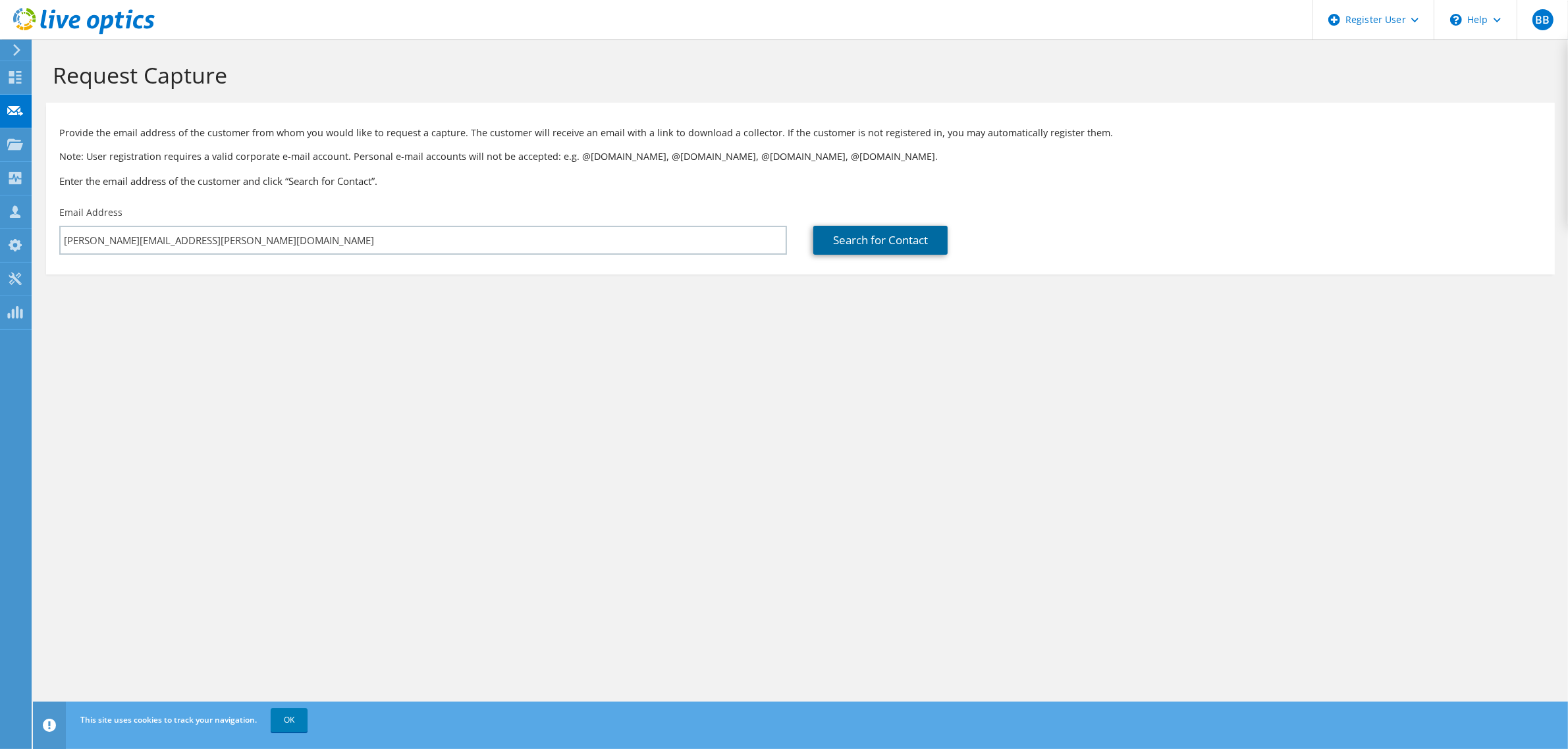
click at [887, 249] on link "Search for Contact" at bounding box center [880, 240] width 134 height 29
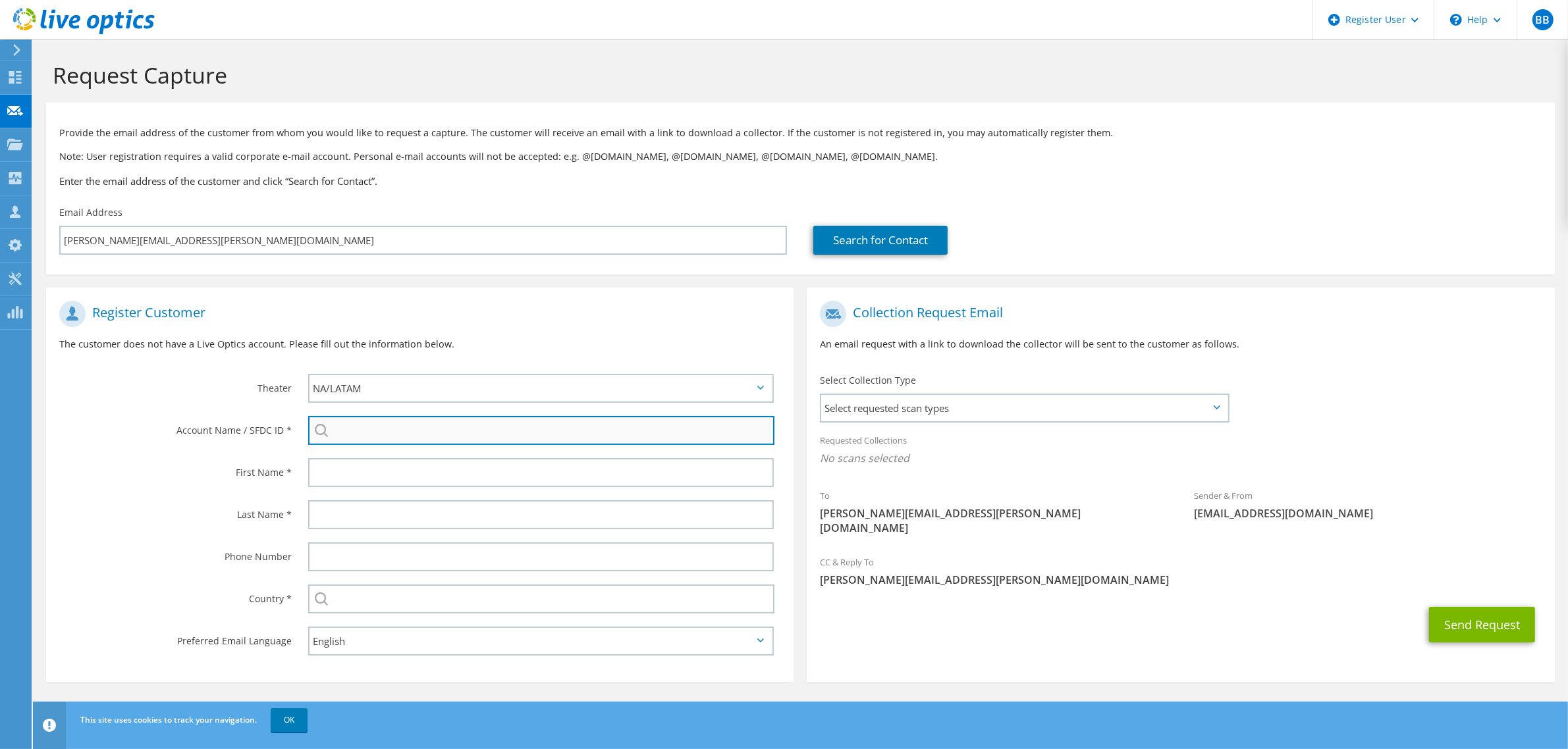
click at [402, 436] on input "search" at bounding box center [541, 430] width 466 height 29
type input "NY state attorney general"
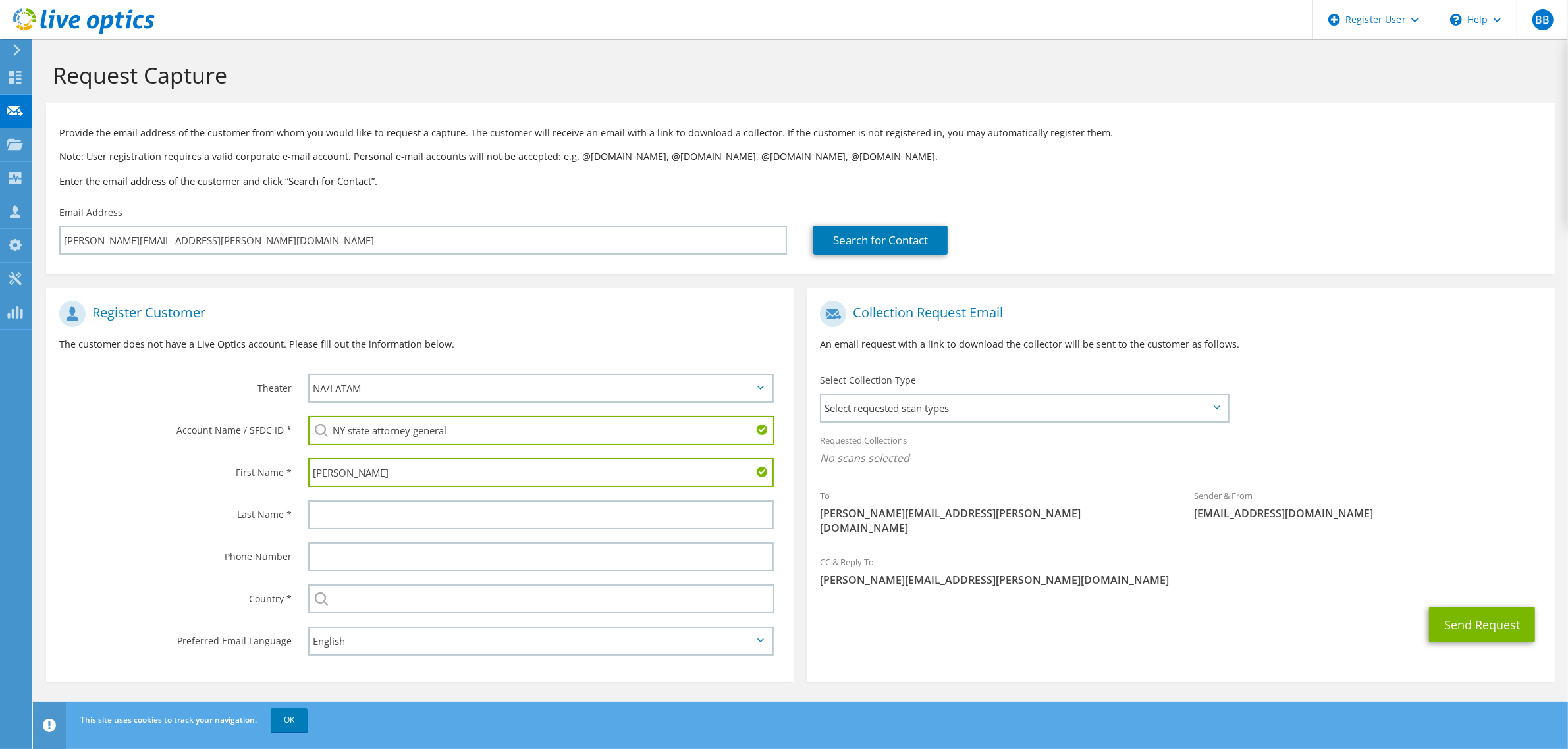
type input "[PERSON_NAME]"
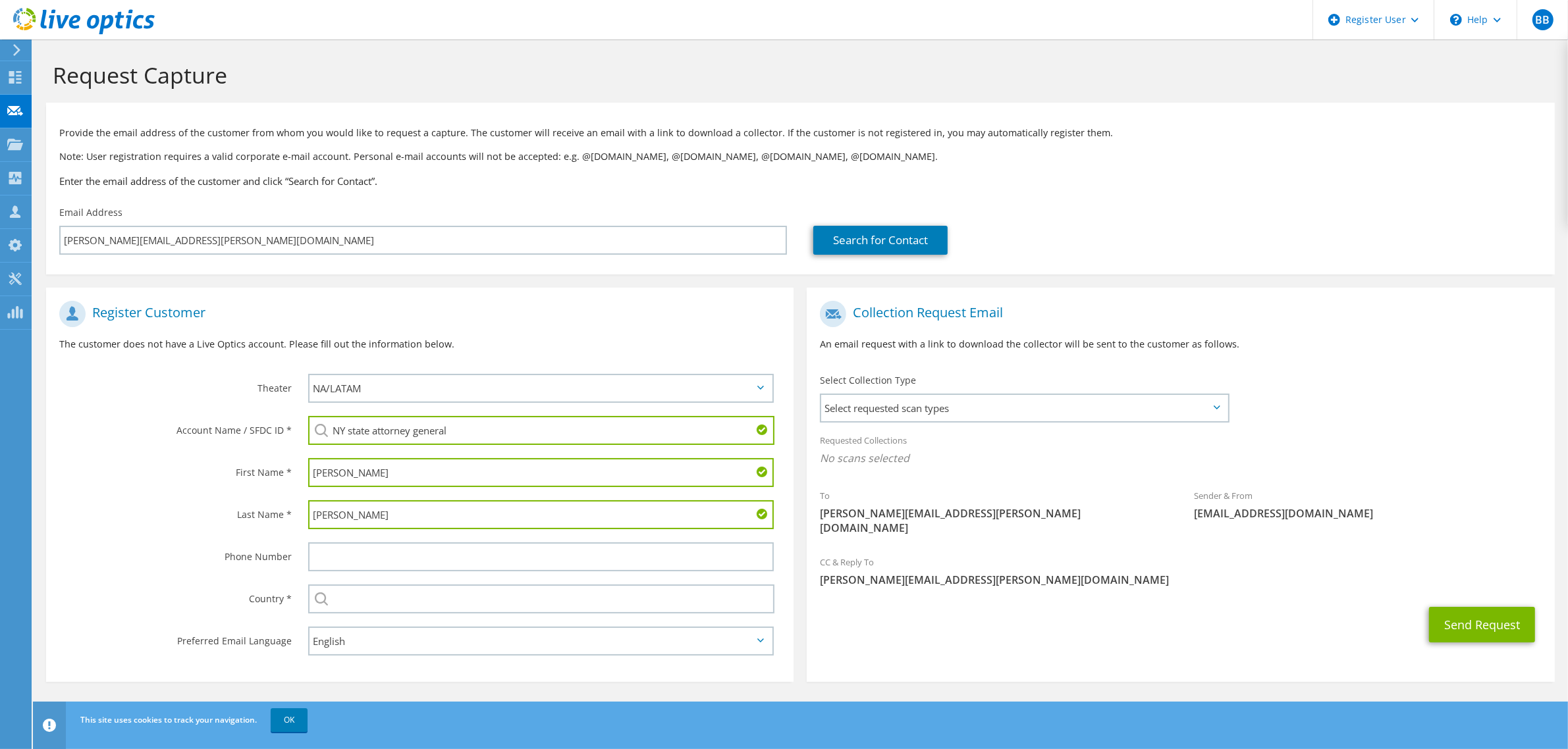
type input "[PERSON_NAME]"
click at [1048, 397] on span "Select requested scan types" at bounding box center [1024, 408] width 406 height 26
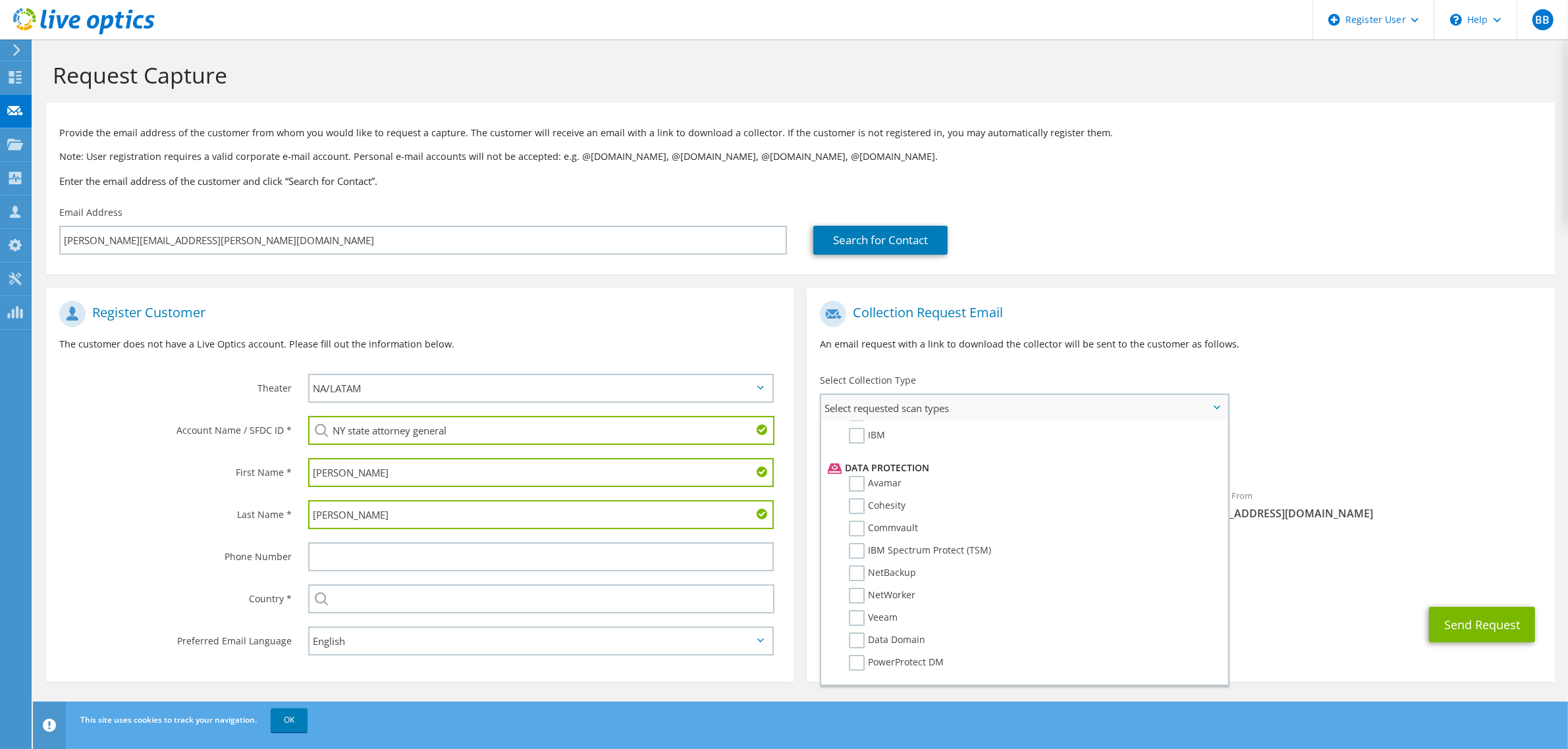
scroll to position [550, 0]
click at [894, 572] on label "NetWorker" at bounding box center [882, 579] width 67 height 15
click at [0, 0] on input "NetWorker" at bounding box center [0, 0] width 0 height 0
click at [1463, 611] on button "Send Request" at bounding box center [1482, 628] width 106 height 36
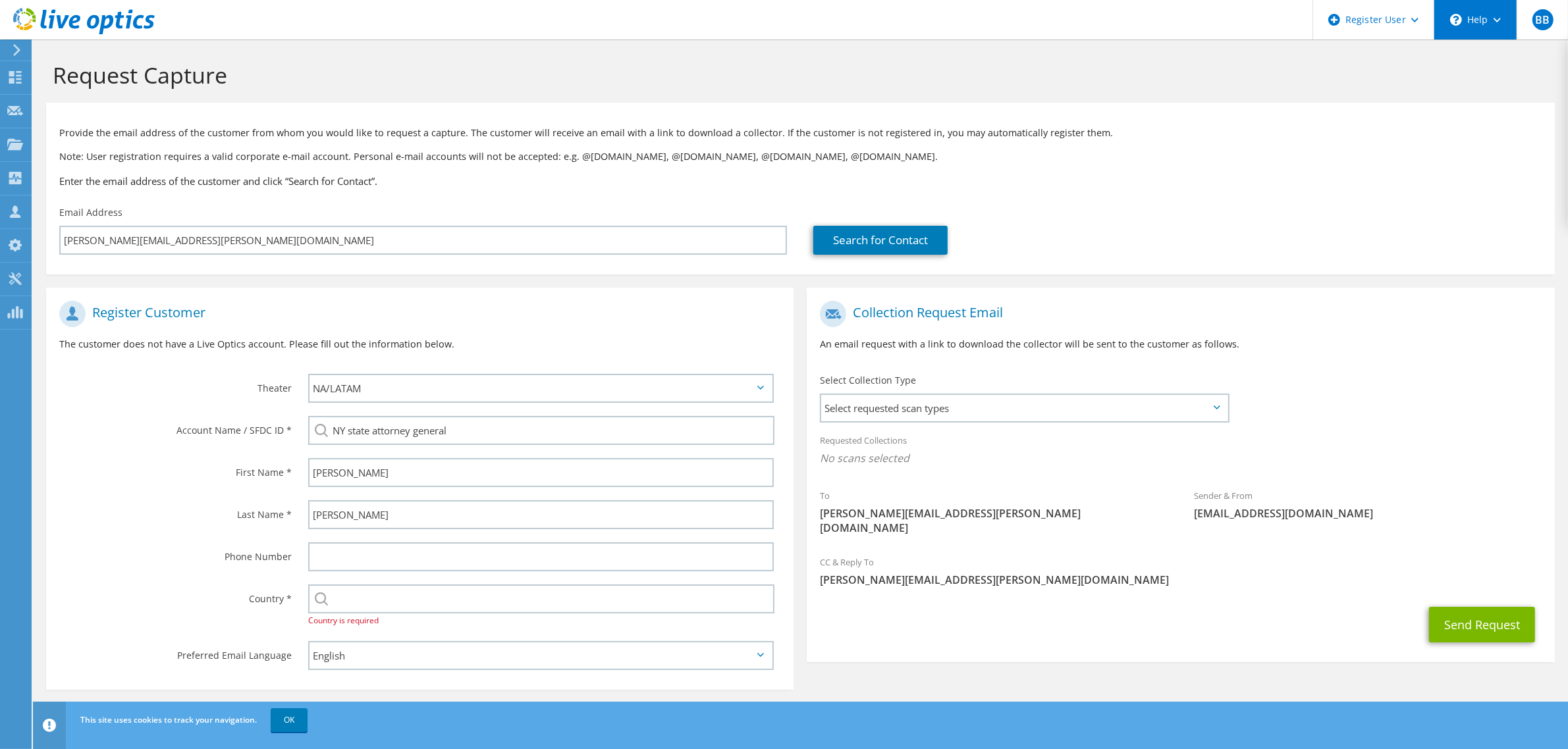
click at [1466, 21] on div "\n Help" at bounding box center [1475, 20] width 83 height 40
click at [1480, 59] on link "Explore Helpful Articles" at bounding box center [1508, 57] width 147 height 32
click at [18, 47] on icon at bounding box center [17, 50] width 10 height 12
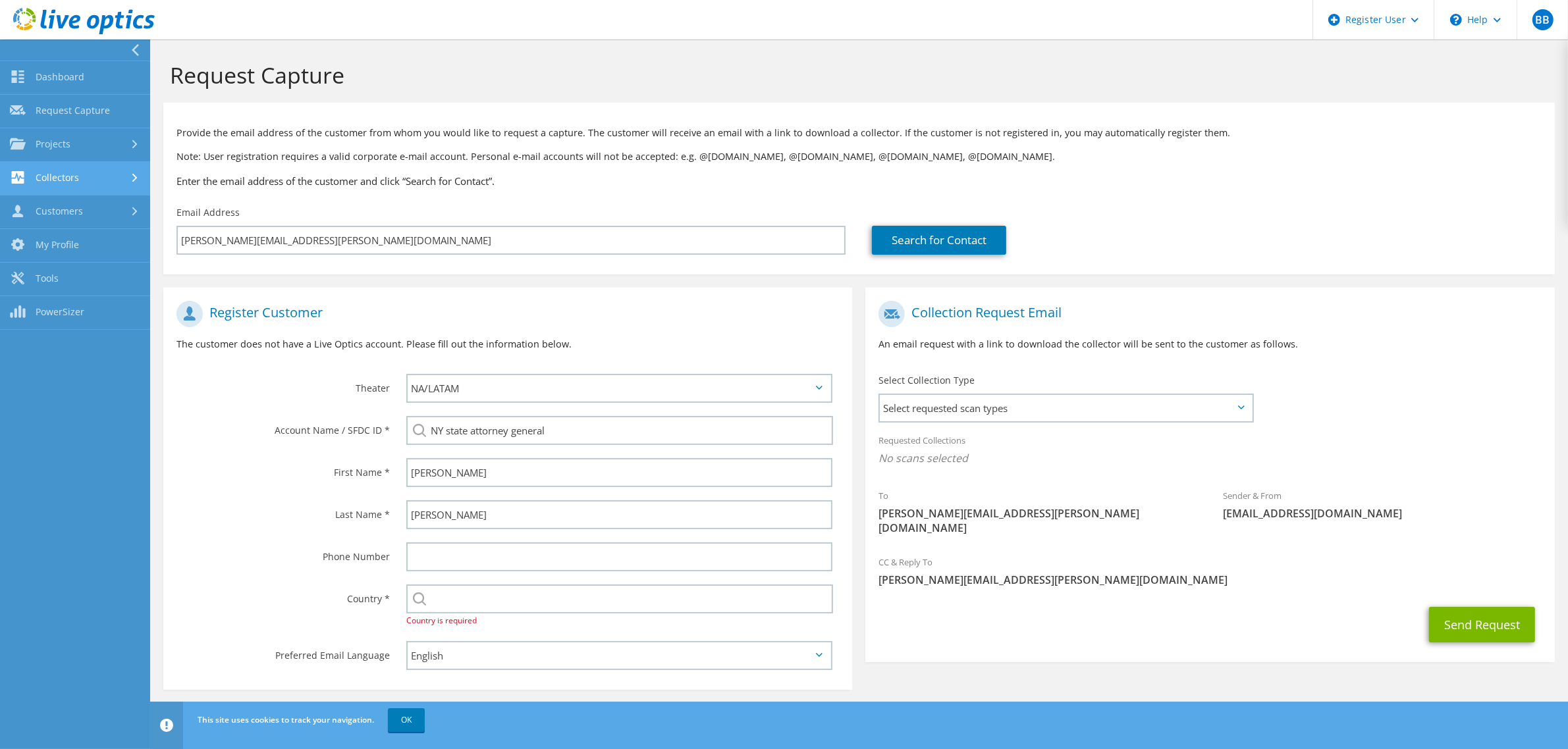
click at [87, 181] on link "Collectors" at bounding box center [75, 178] width 150 height 34
click at [100, 149] on link "Projects" at bounding box center [75, 145] width 150 height 34
click at [138, 46] on icon at bounding box center [135, 50] width 10 height 12
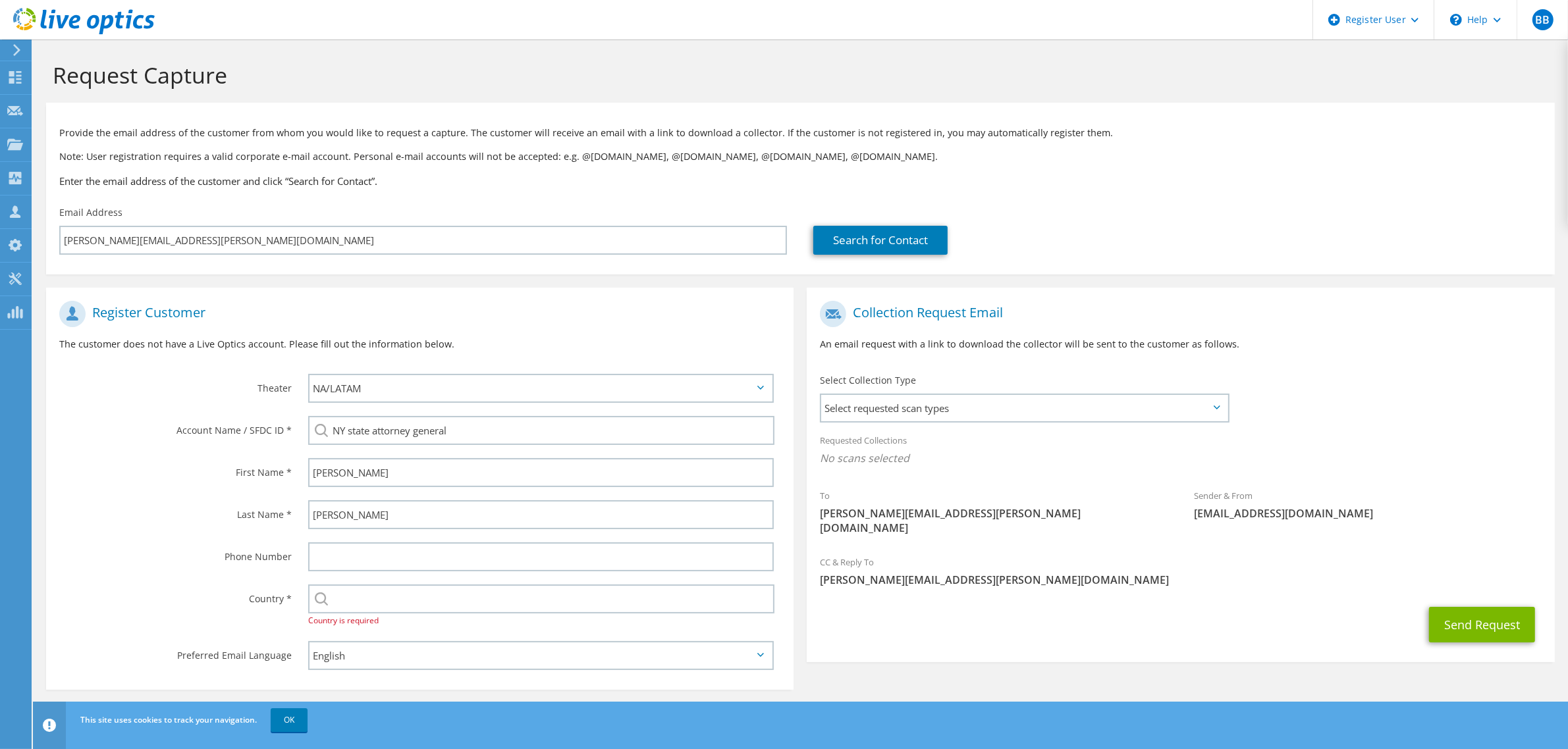
click at [28, 15] on use at bounding box center [84, 21] width 142 height 26
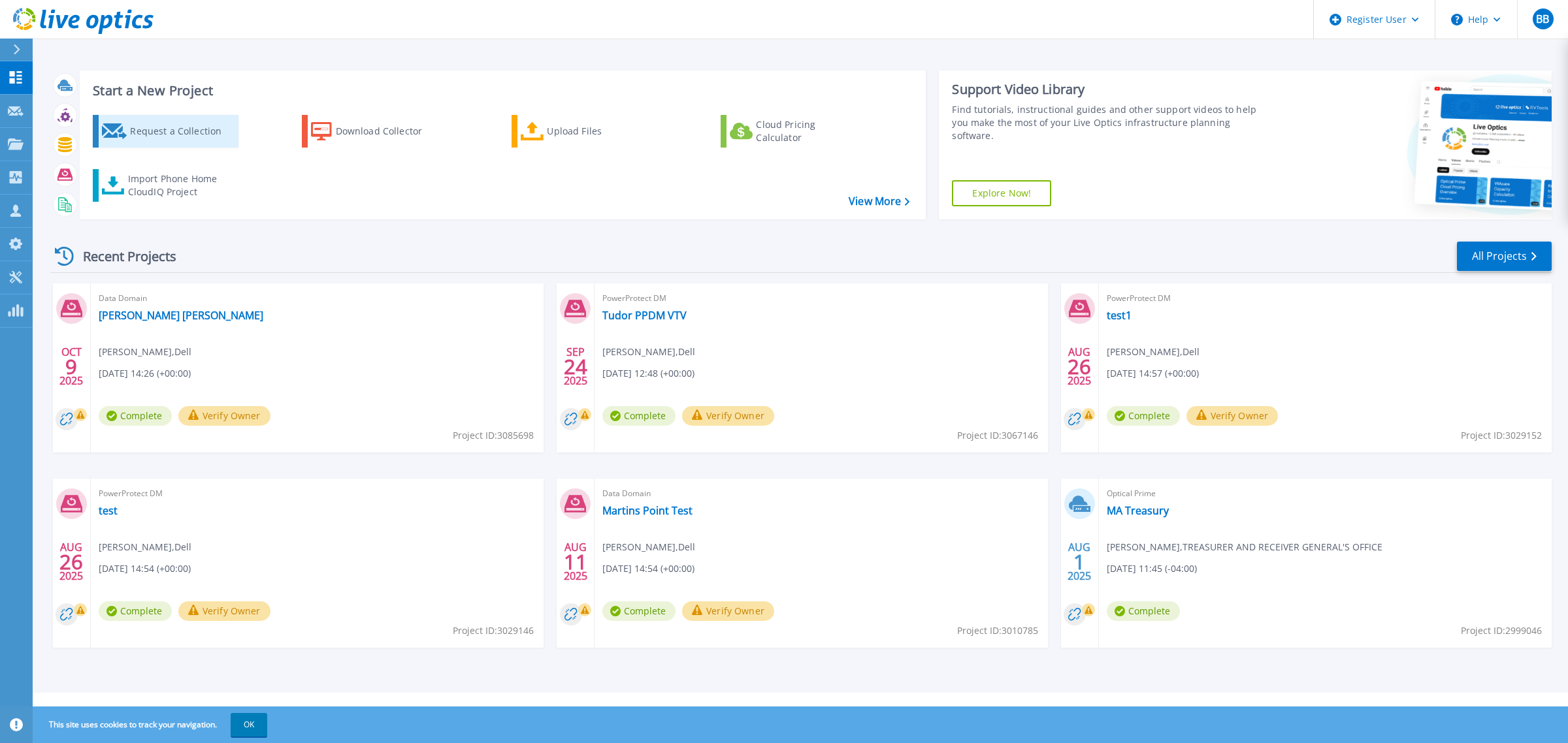
click at [180, 130] on div "Request a Collection" at bounding box center [182, 131] width 104 height 26
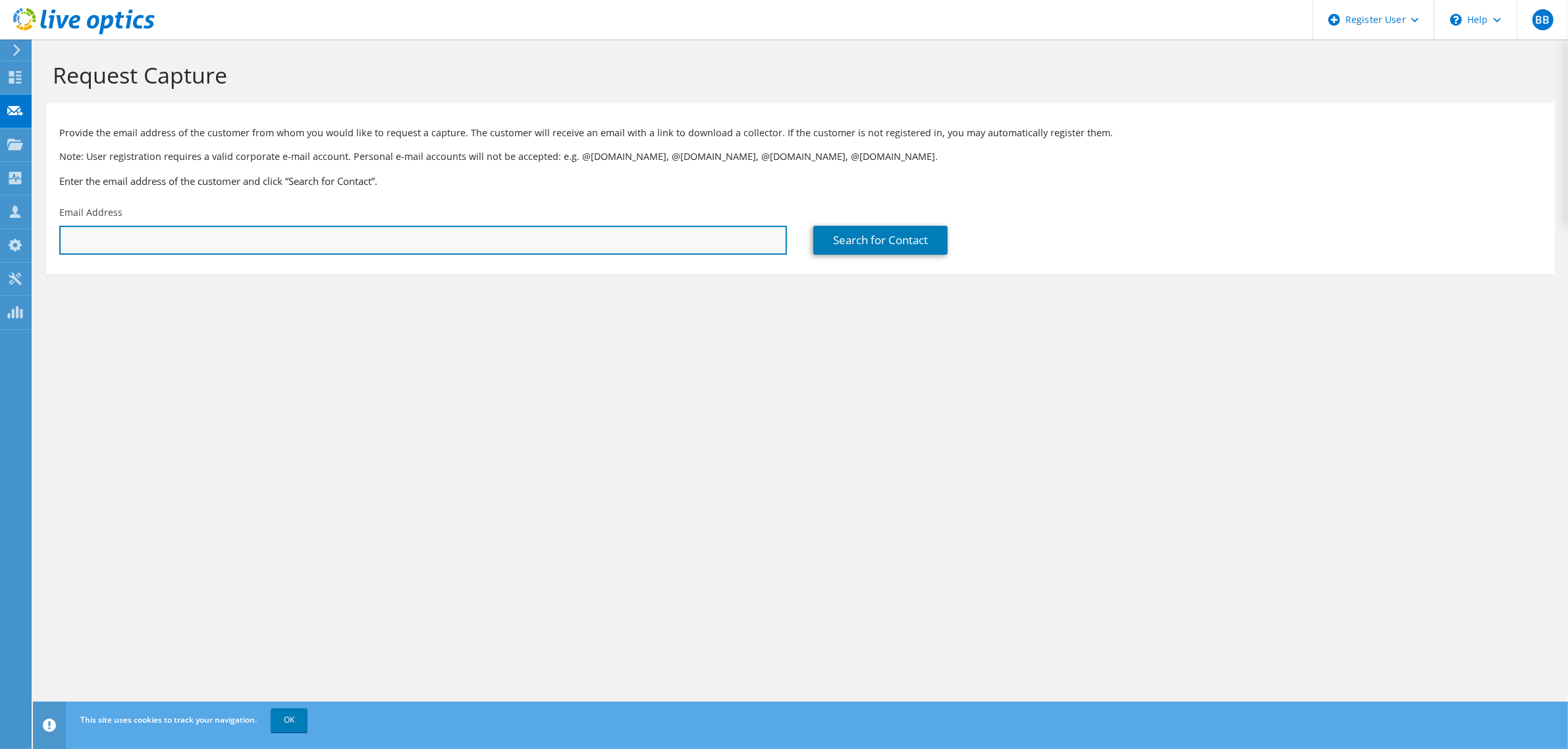
click at [349, 240] on input "text" at bounding box center [423, 240] width 728 height 29
paste input "[PERSON_NAME][EMAIL_ADDRESS][PERSON_NAME][DOMAIN_NAME]"
type input "[PERSON_NAME][EMAIL_ADDRESS][PERSON_NAME][DOMAIN_NAME]"
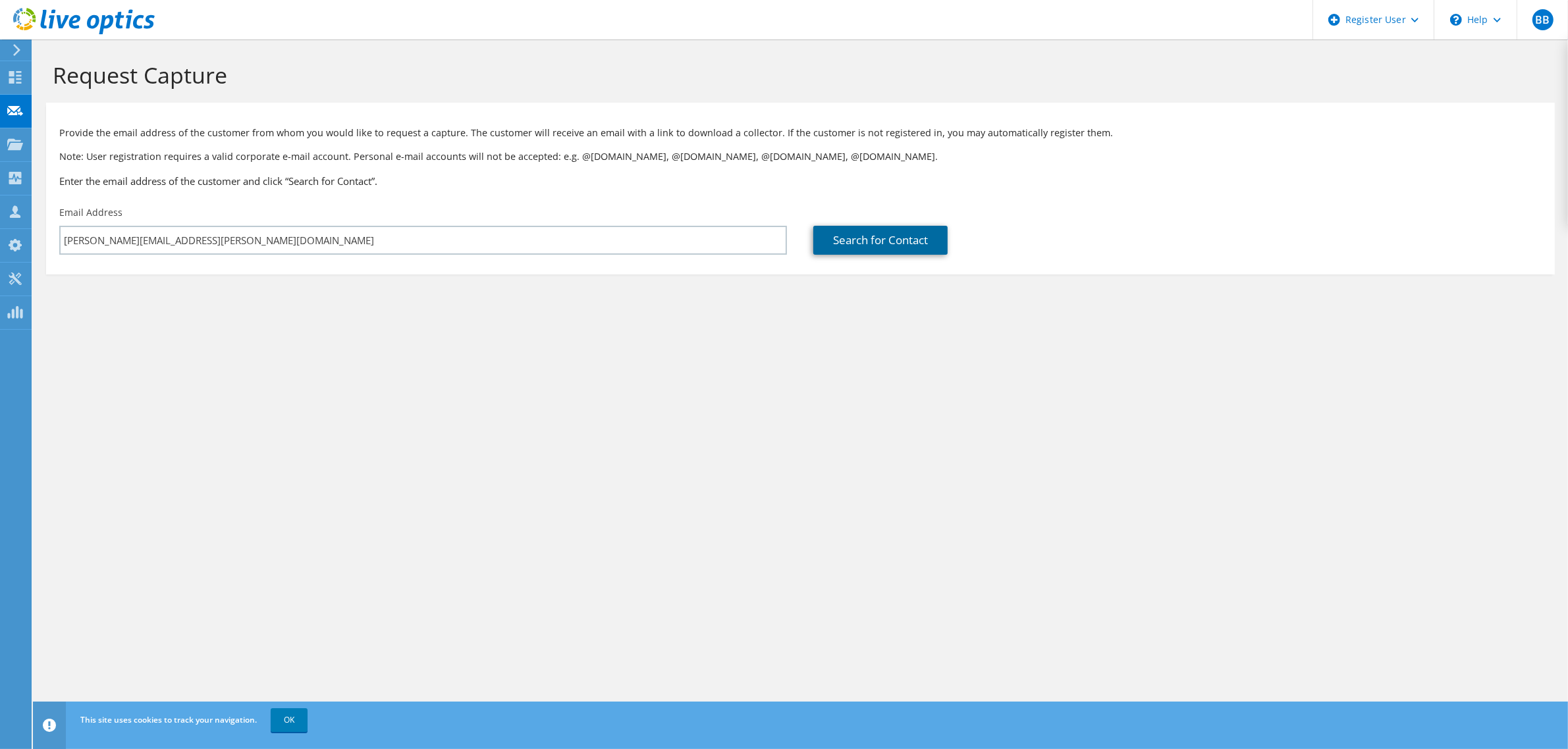
click at [867, 247] on link "Search for Contact" at bounding box center [880, 240] width 134 height 29
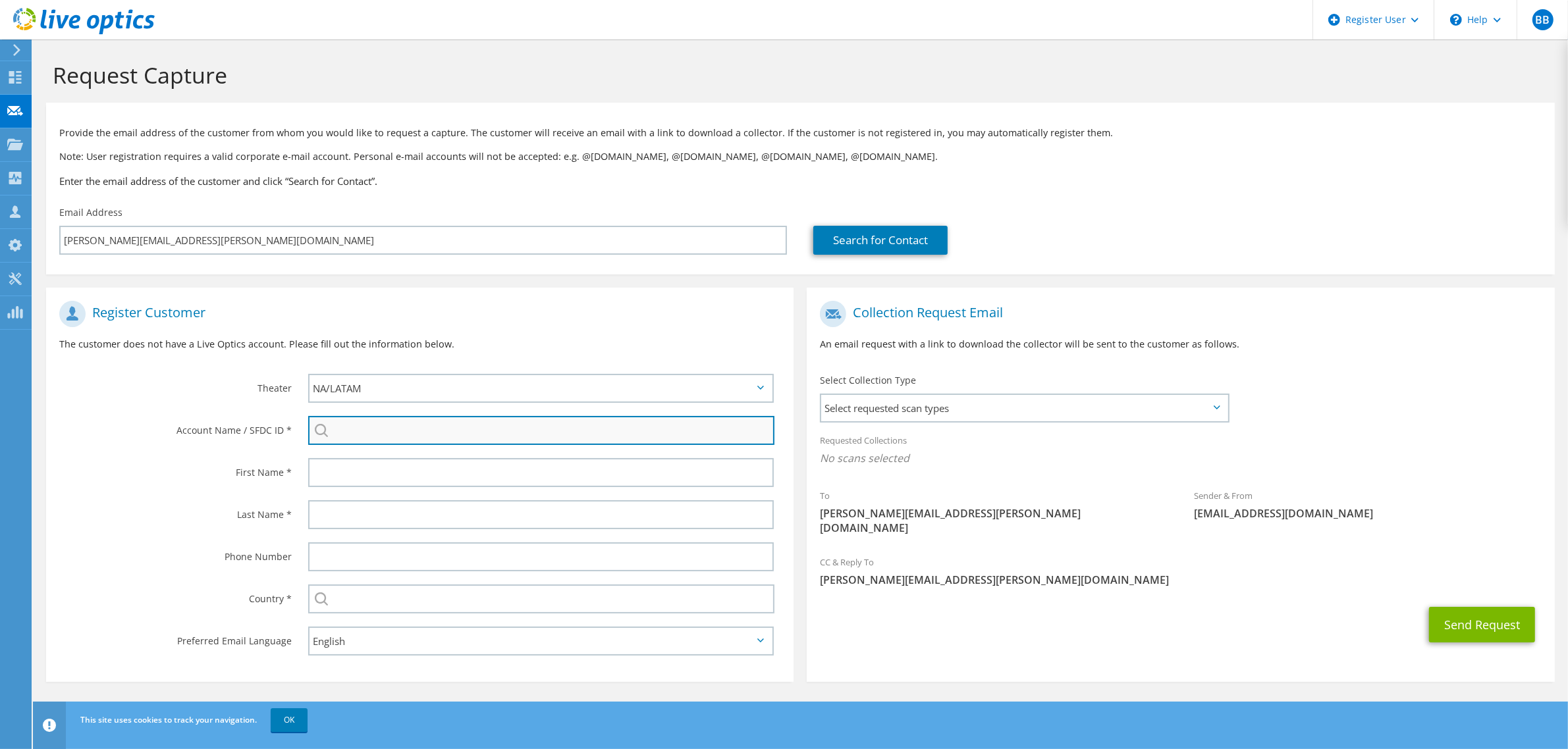
click at [475, 432] on input "search" at bounding box center [541, 430] width 466 height 29
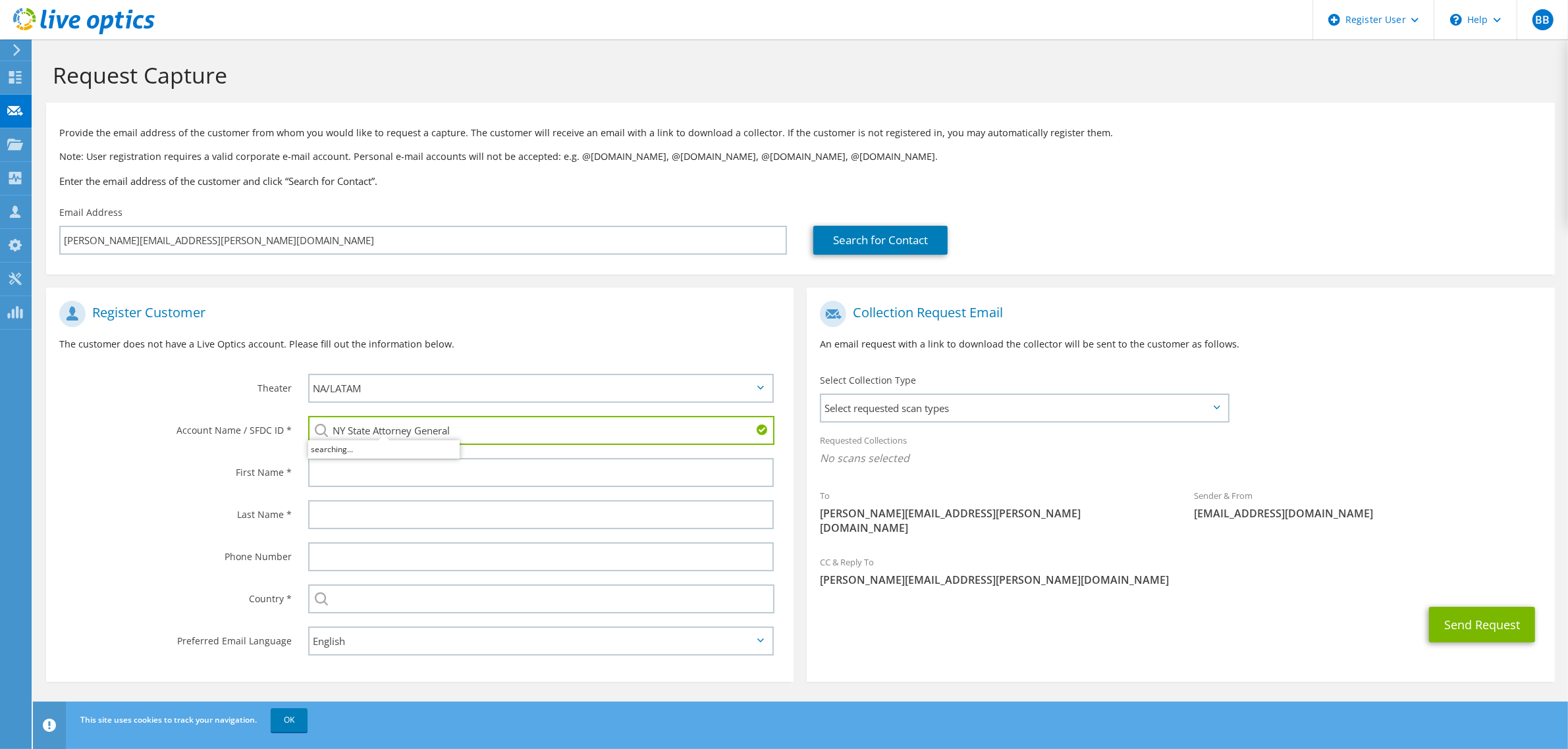
type input "NY State Attorney General"
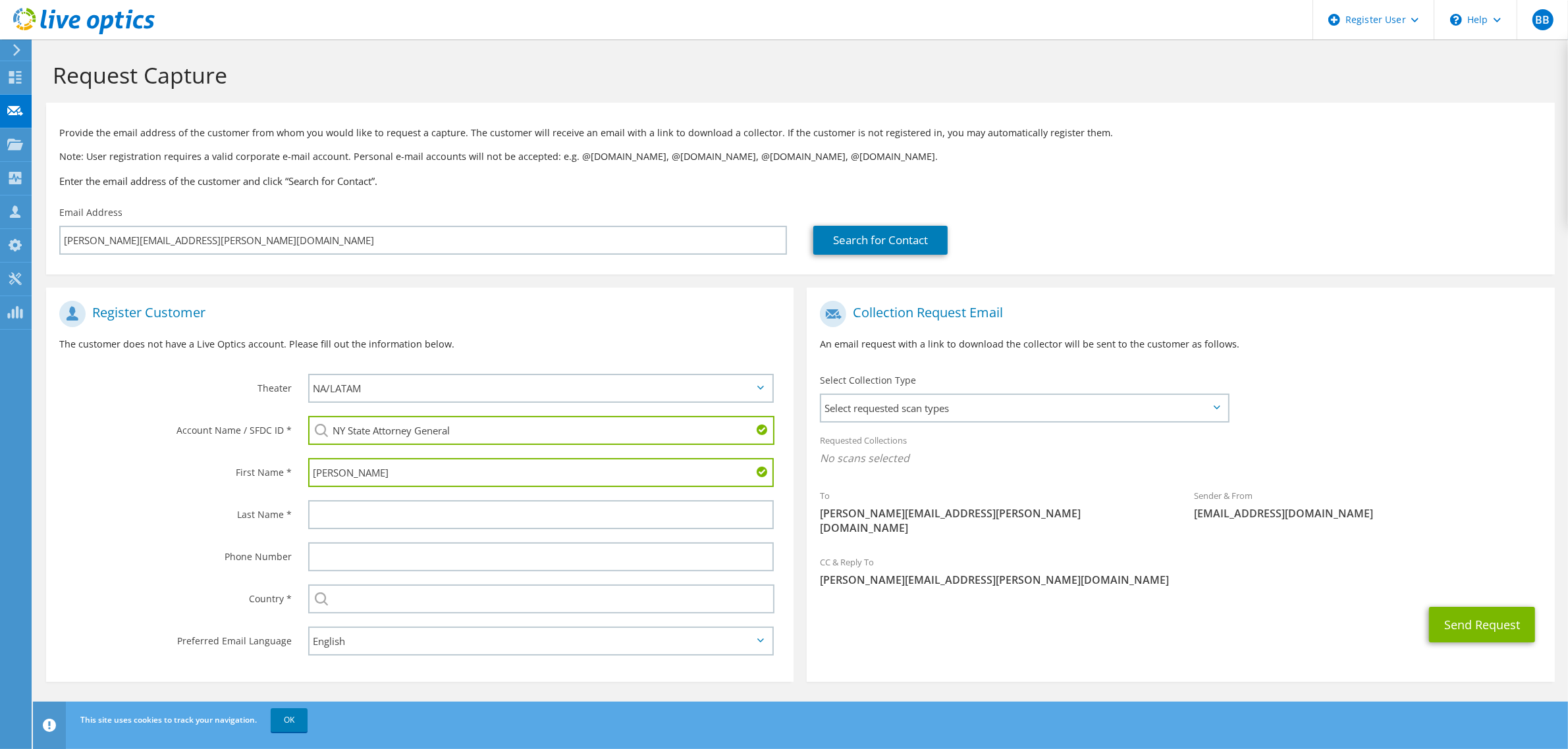
type input "[PERSON_NAME]"
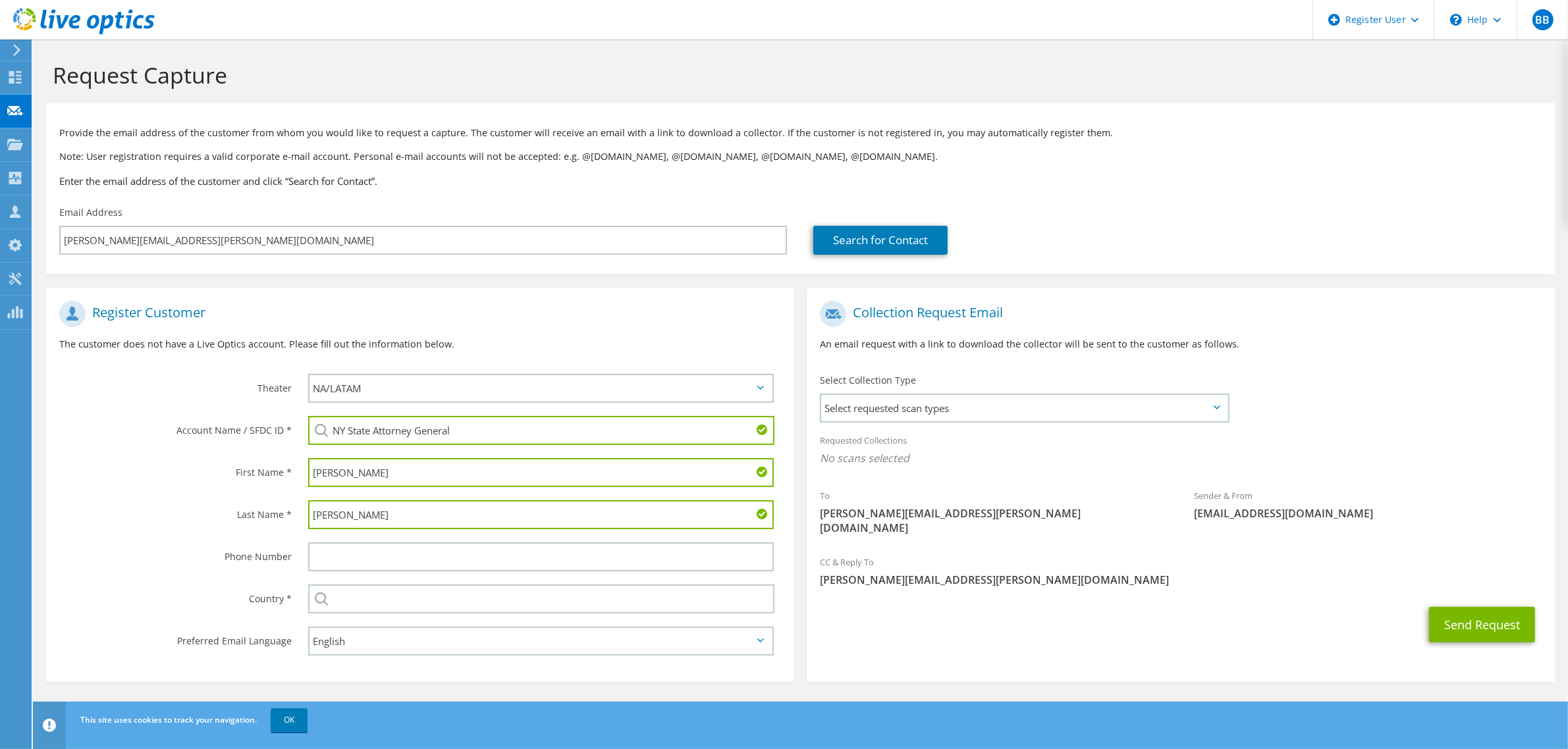
type input "[PERSON_NAME]"
type input "[GEOGRAPHIC_DATA]"
click at [929, 395] on span "Select requested scan types" at bounding box center [1024, 408] width 406 height 26
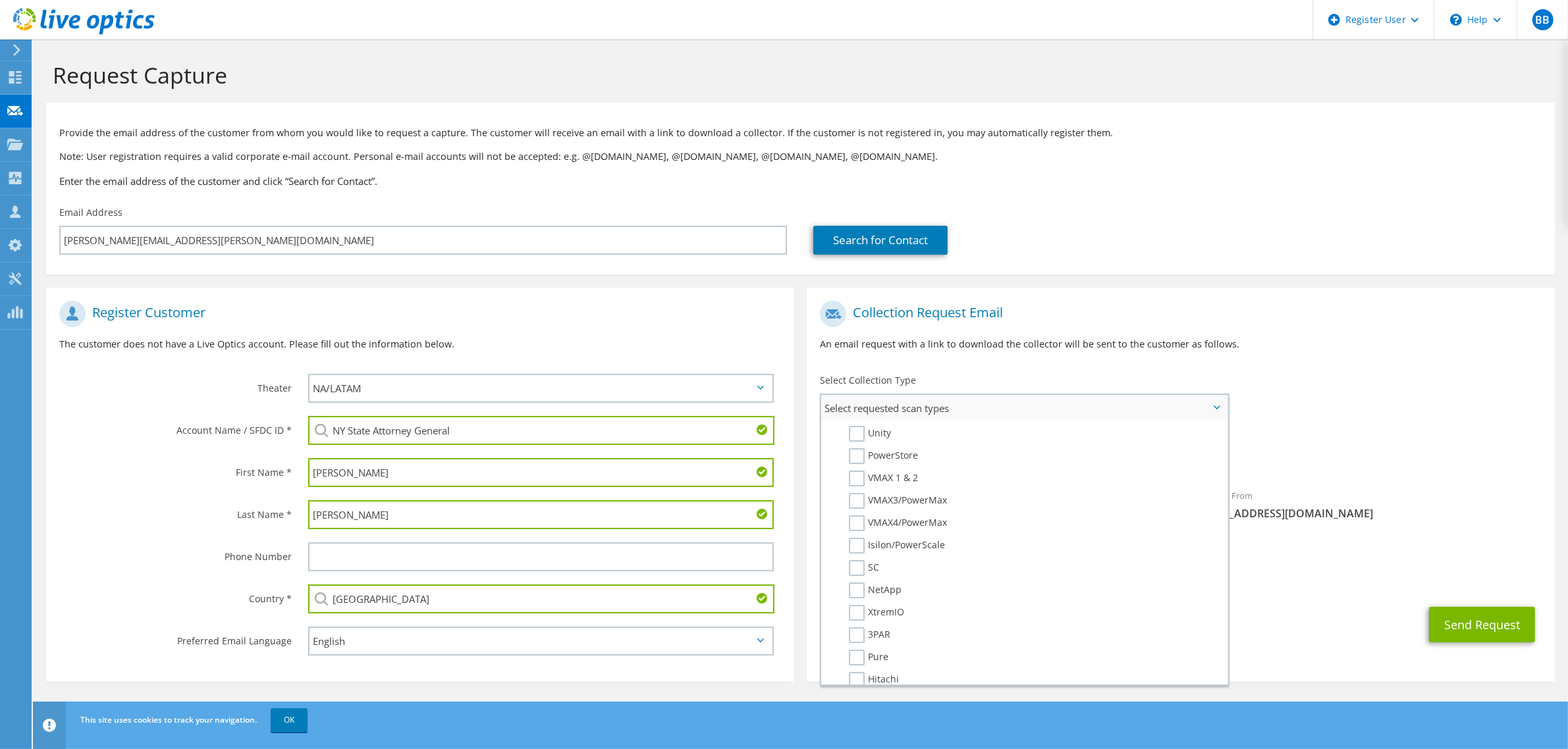
scroll to position [550, 0]
click at [902, 572] on label "NetWorker" at bounding box center [882, 579] width 67 height 15
click at [0, 0] on input "NetWorker" at bounding box center [0, 0] width 0 height 0
click at [1322, 606] on div "Send Request" at bounding box center [1180, 628] width 747 height 48
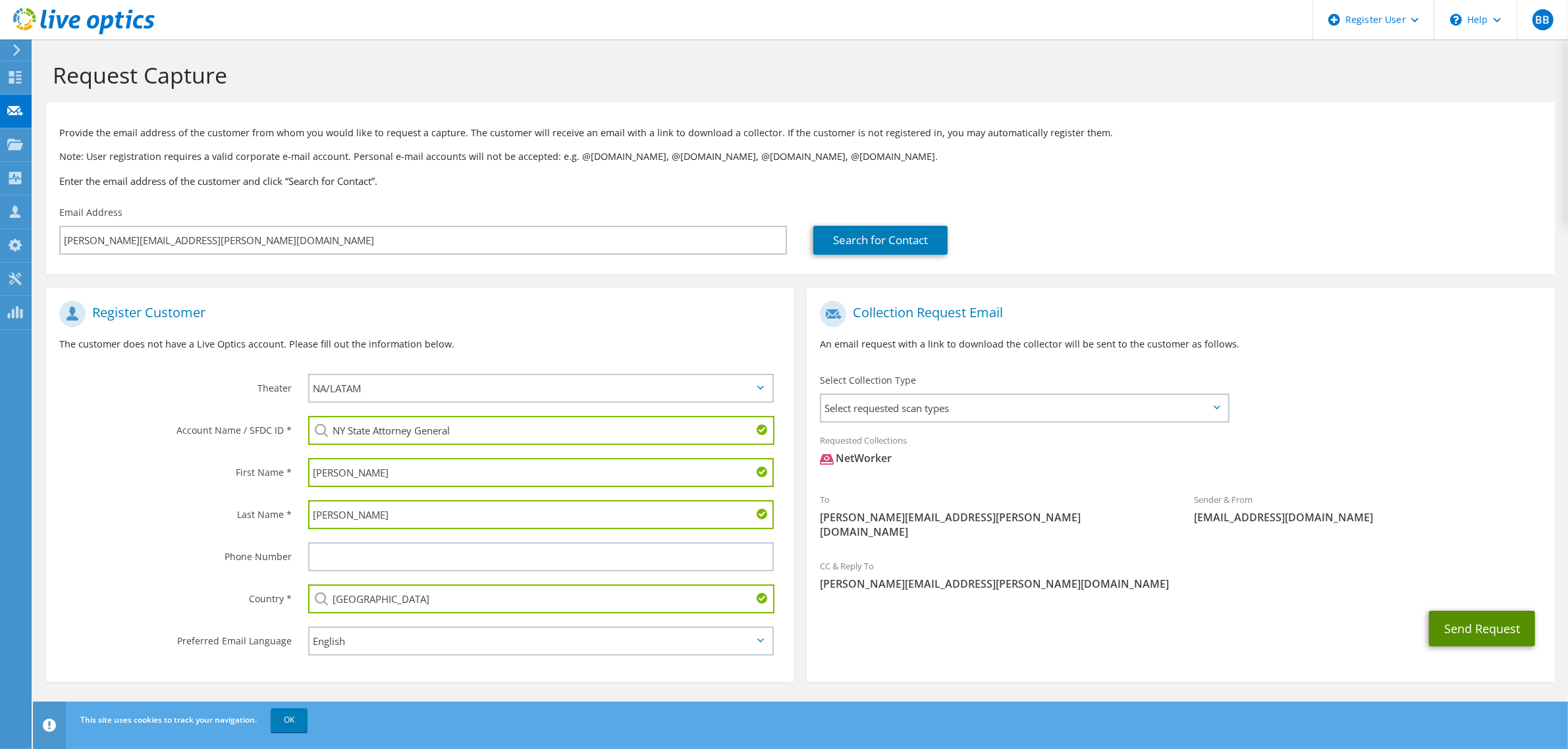
click at [1480, 630] on button "Send Request" at bounding box center [1482, 628] width 106 height 36
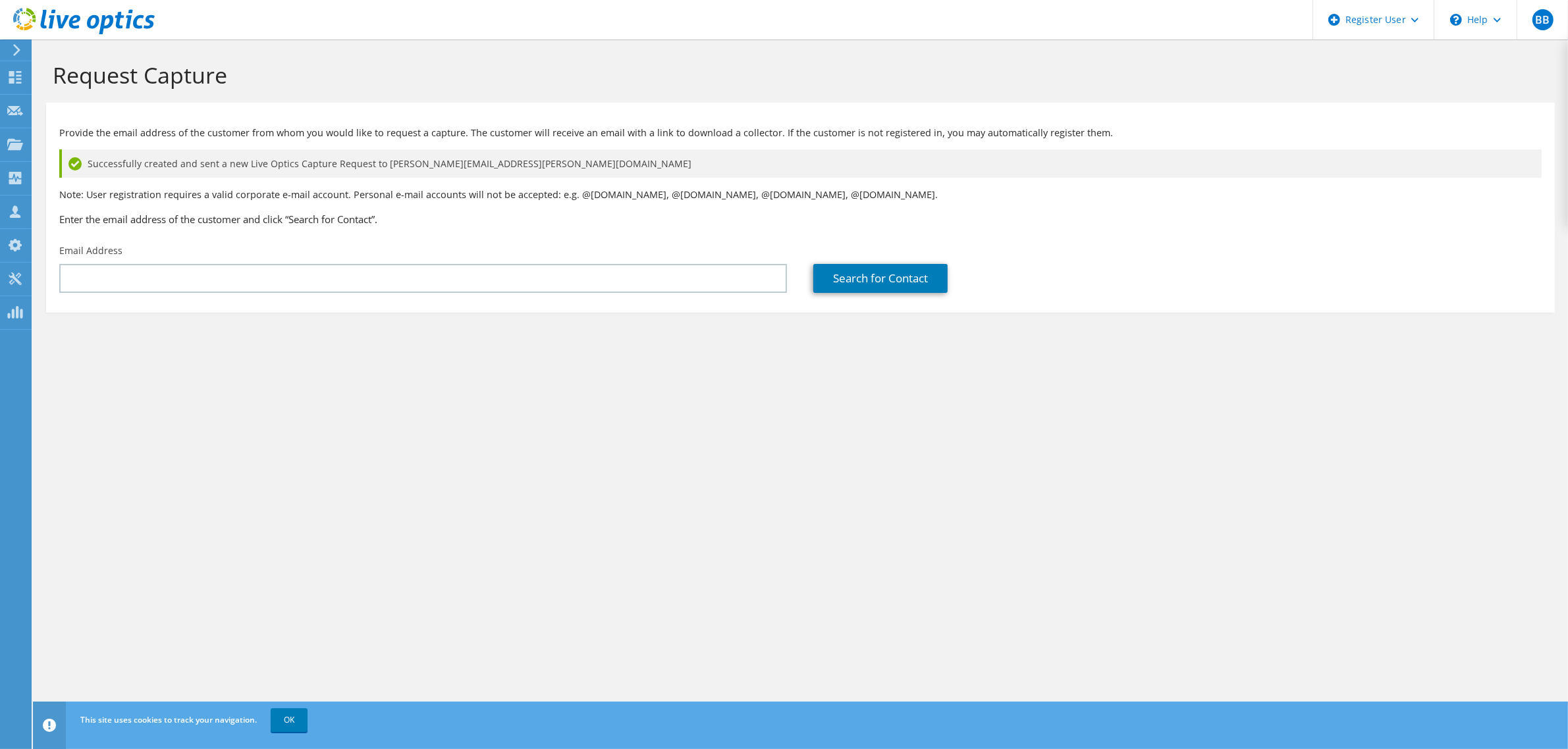
click at [90, 27] on use at bounding box center [84, 21] width 142 height 26
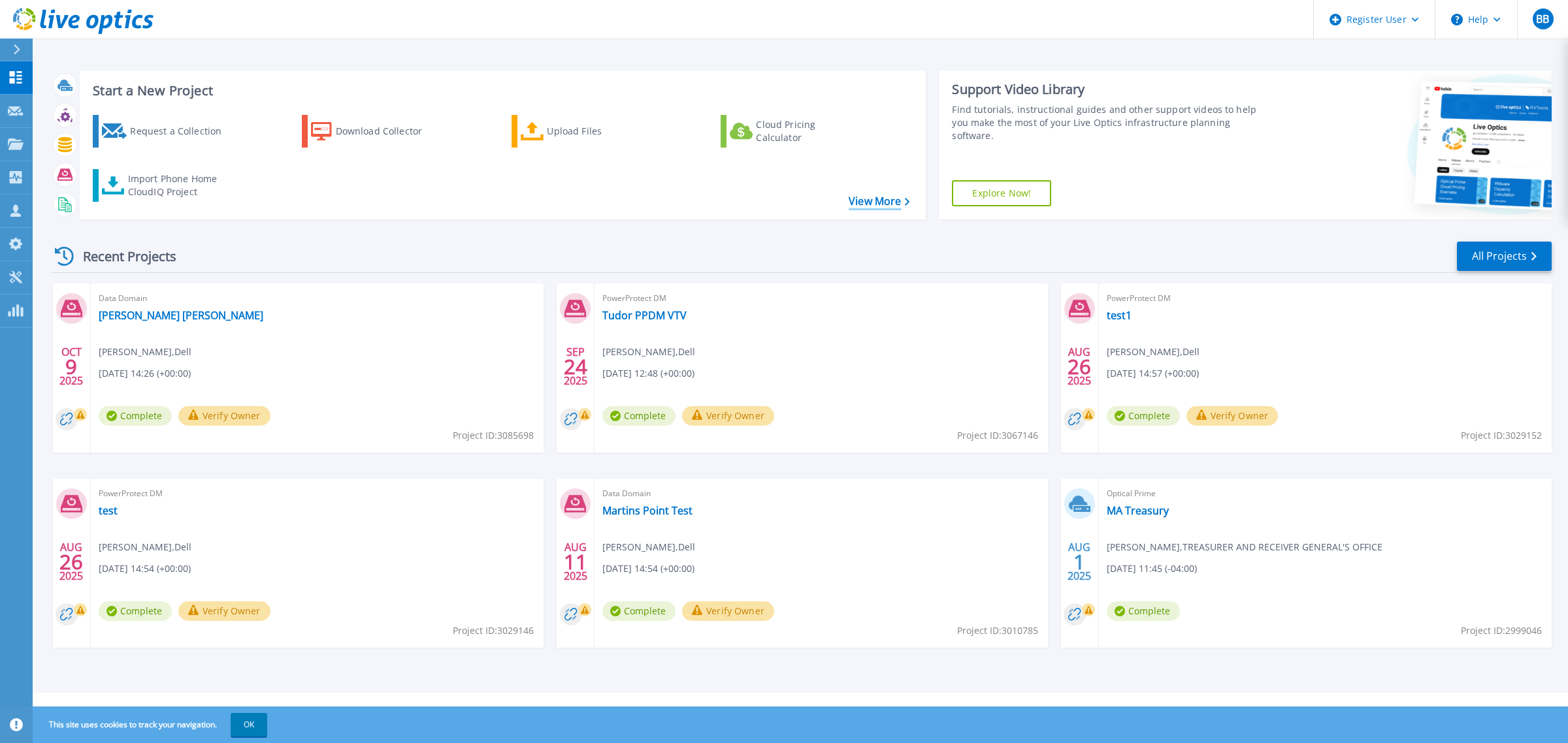
click at [893, 204] on link "View More" at bounding box center [879, 201] width 61 height 13
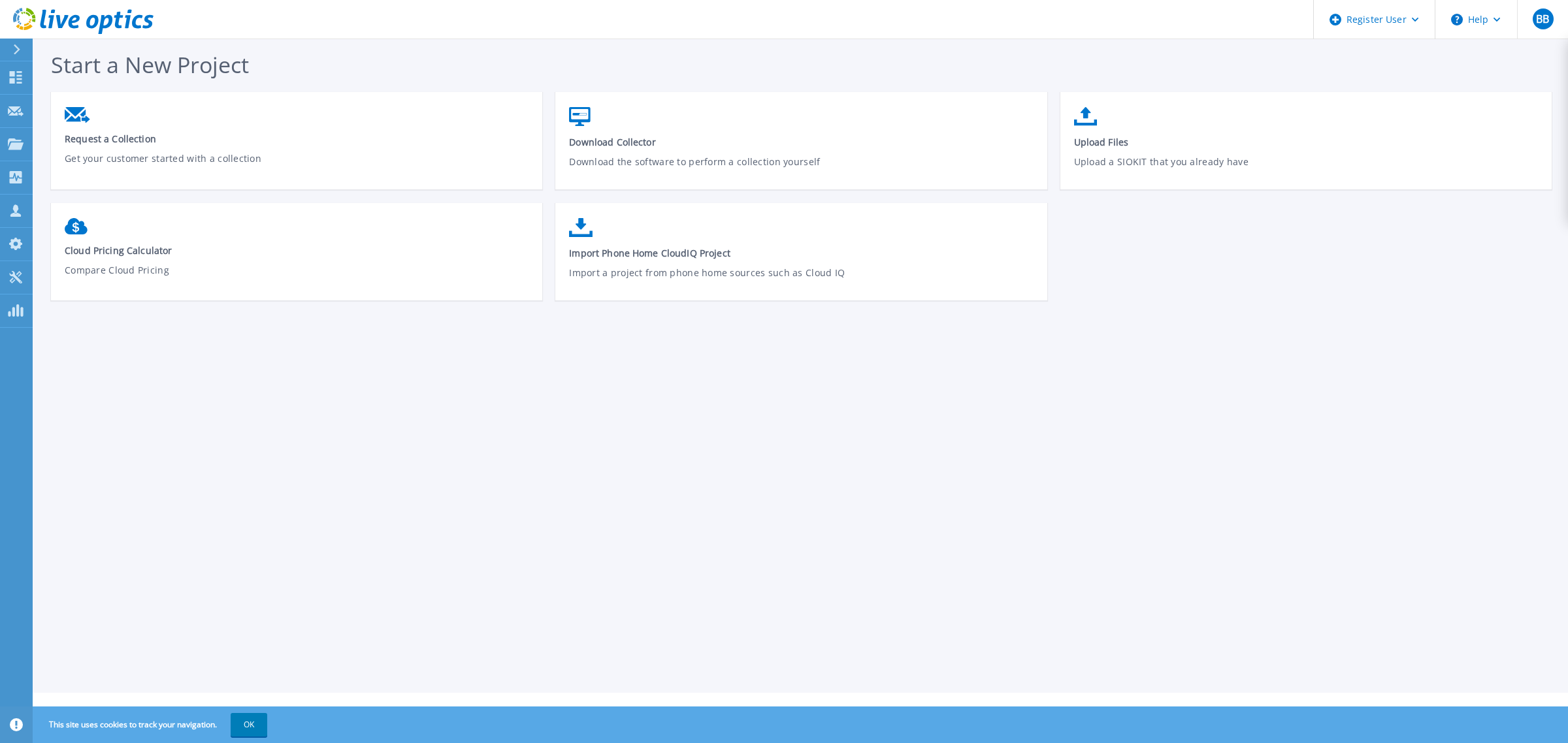
click at [77, 19] on icon at bounding box center [74, 21] width 11 height 14
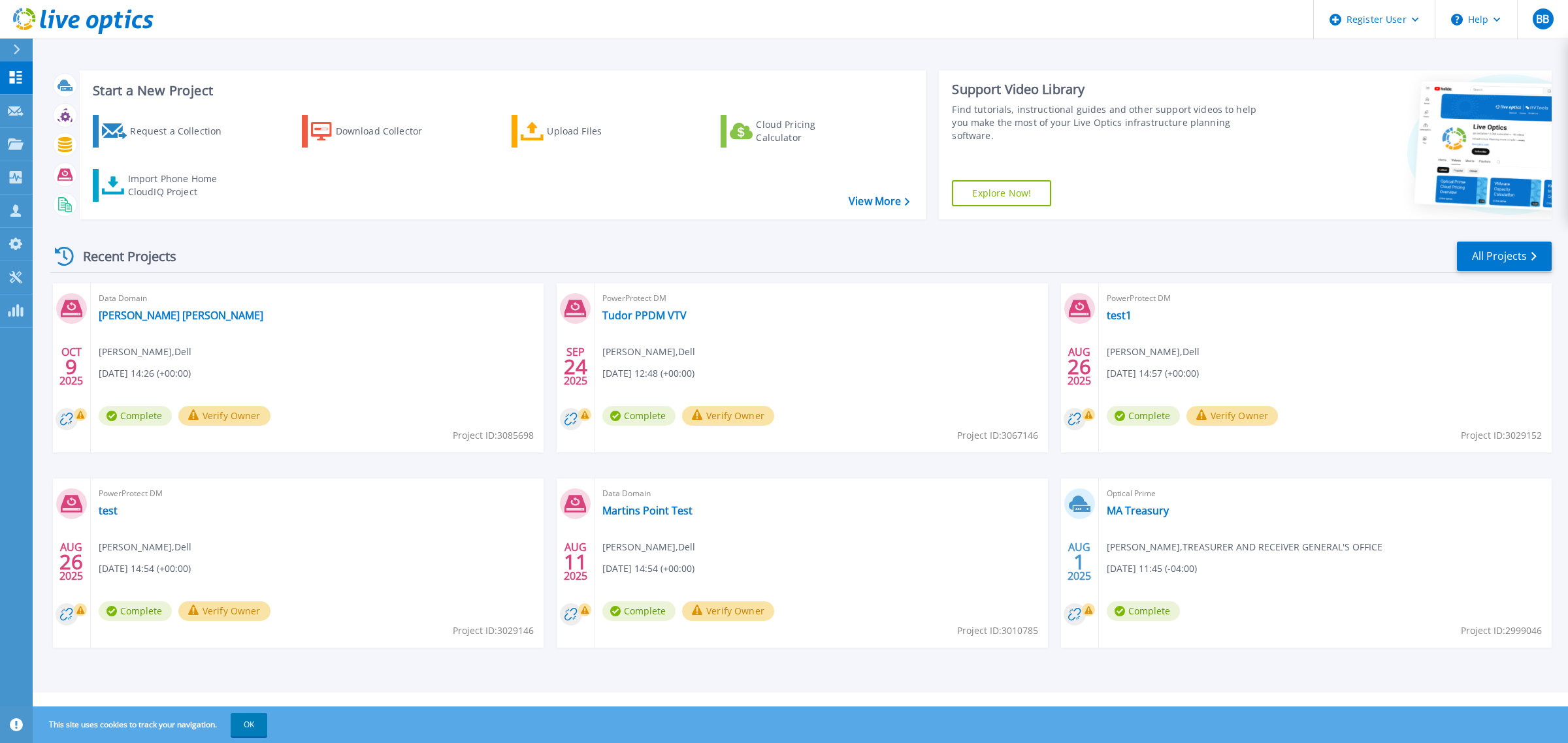
click at [1003, 188] on link "Explore Now!" at bounding box center [1001, 193] width 100 height 26
click at [15, 307] on icon at bounding box center [15, 310] width 15 height 13
click at [27, 49] on div at bounding box center [22, 49] width 21 height 22
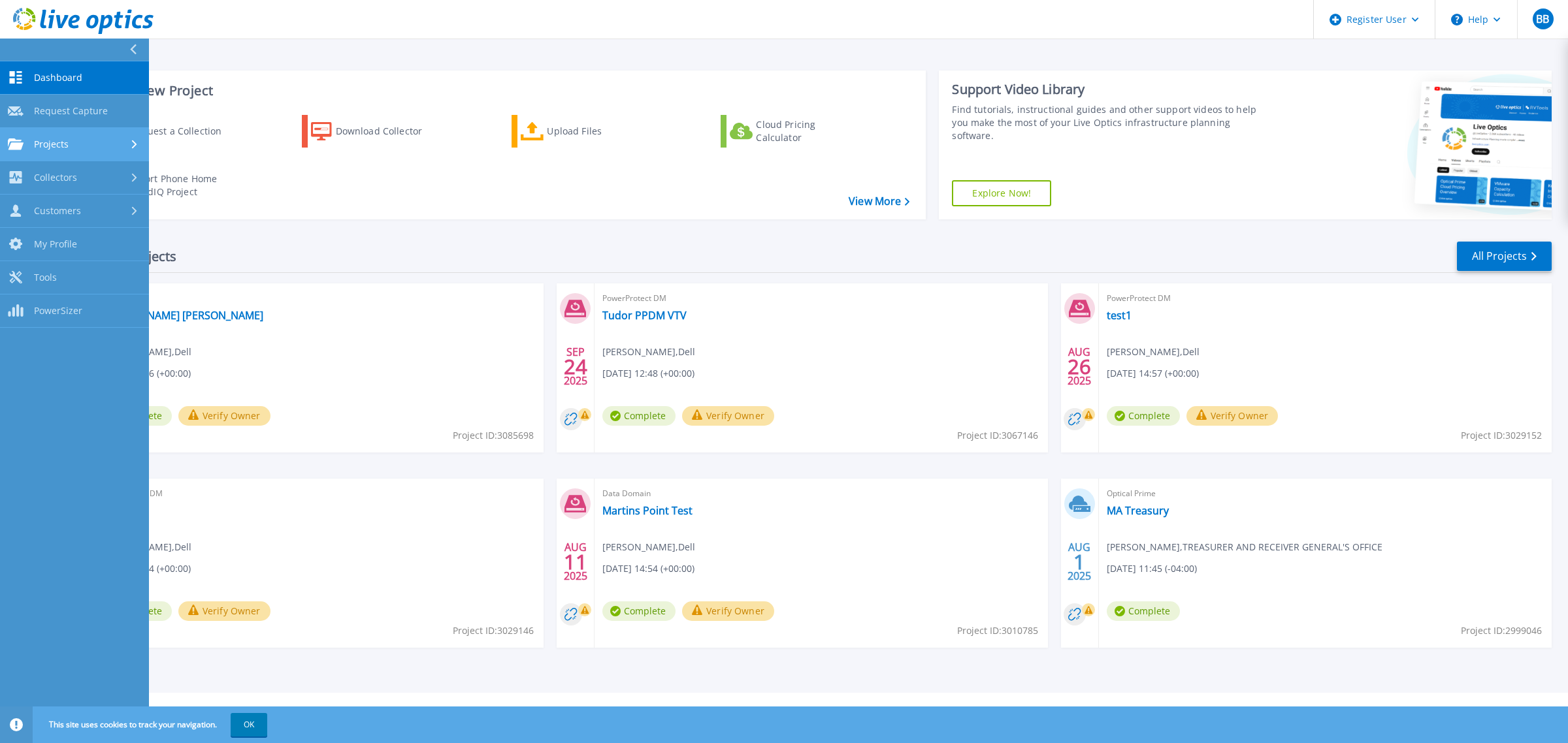
click at [75, 147] on div "Projects" at bounding box center [74, 144] width 133 height 12
